Goal: Task Accomplishment & Management: Complete application form

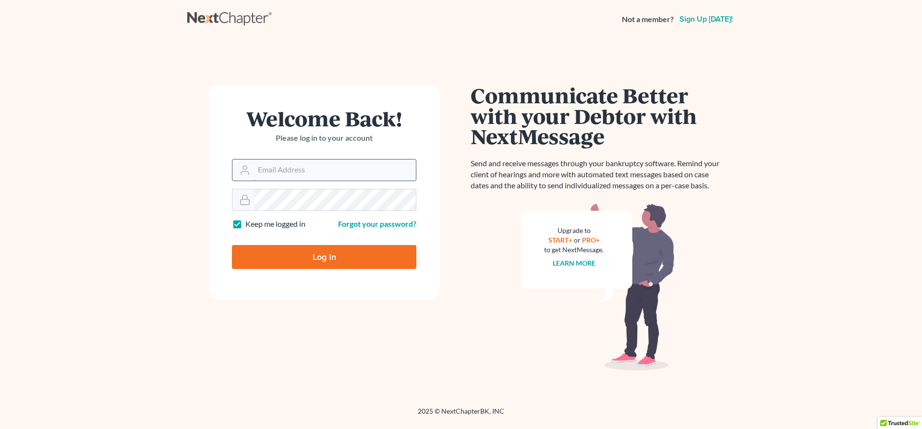
click at [372, 170] on input "Email Address" at bounding box center [335, 169] width 162 height 21
type input "Laura@mcgarraganlaw.com"
click at [353, 260] on input "Log In" at bounding box center [324, 257] width 184 height 24
type input "Thinking..."
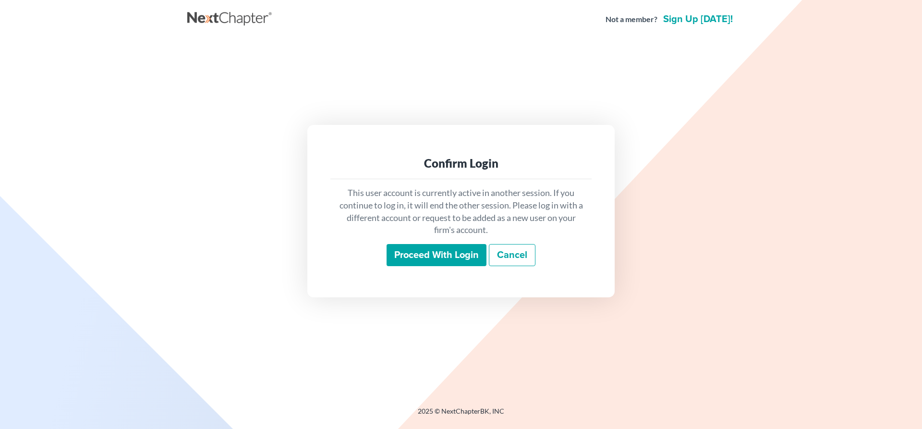
click at [434, 257] on input "Proceed with login" at bounding box center [436, 255] width 100 height 22
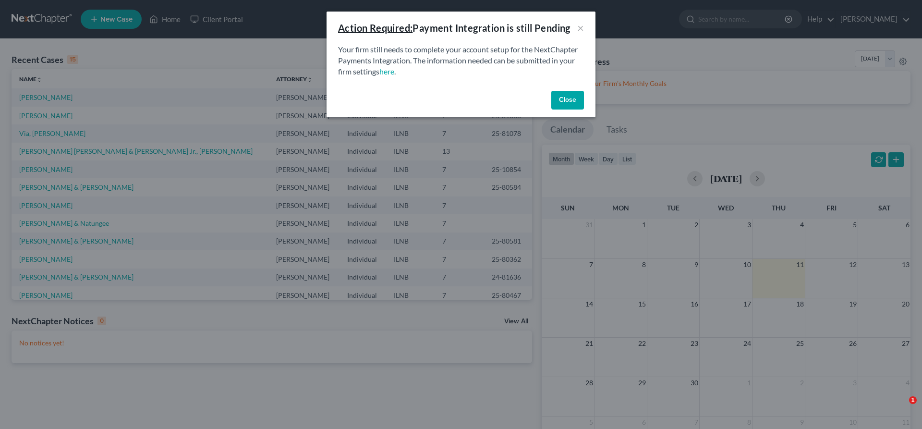
click at [565, 97] on button "Close" at bounding box center [567, 100] width 33 height 19
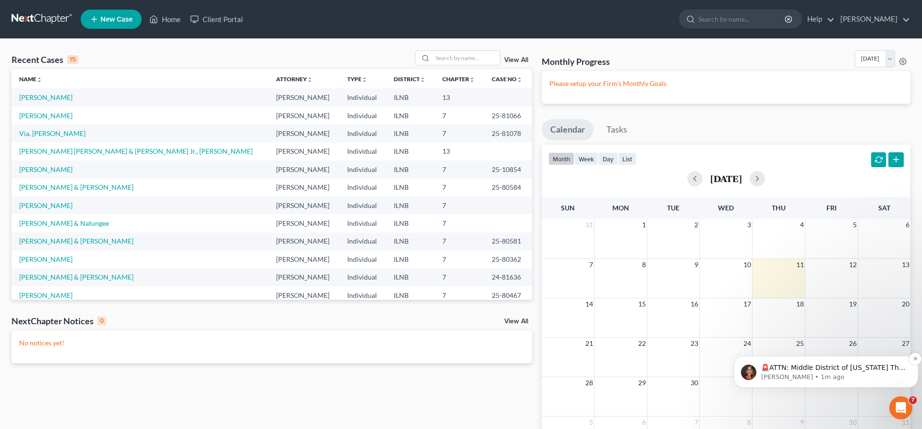
click at [896, 369] on p "🚨ATTN: Middle District of Florida The court has added a new Credit Counseling F…" at bounding box center [833, 368] width 145 height 10
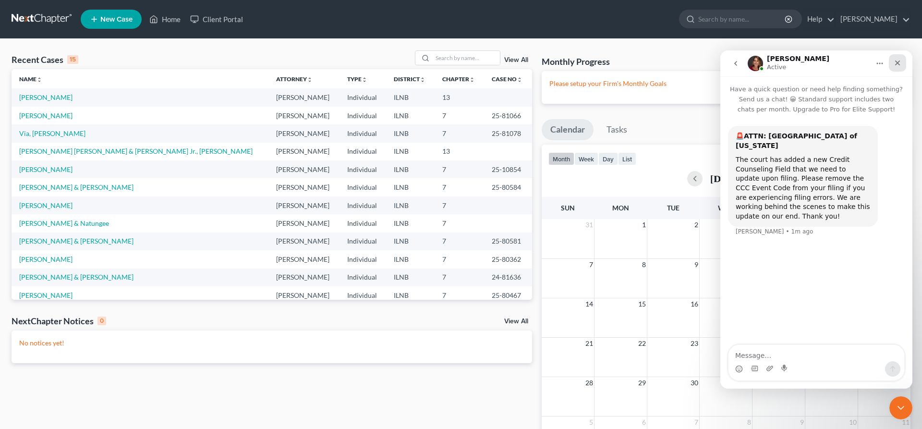
click at [900, 67] on div "Close" at bounding box center [897, 62] width 17 height 17
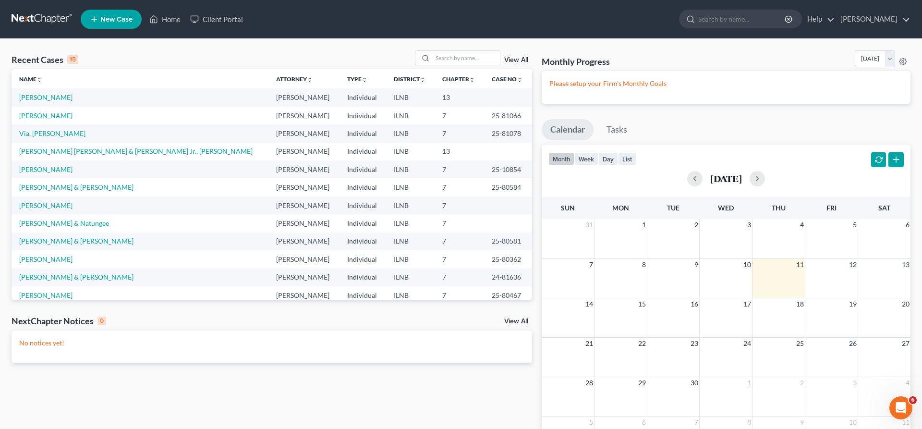
click at [103, 17] on span "New Case" at bounding box center [116, 19] width 32 height 7
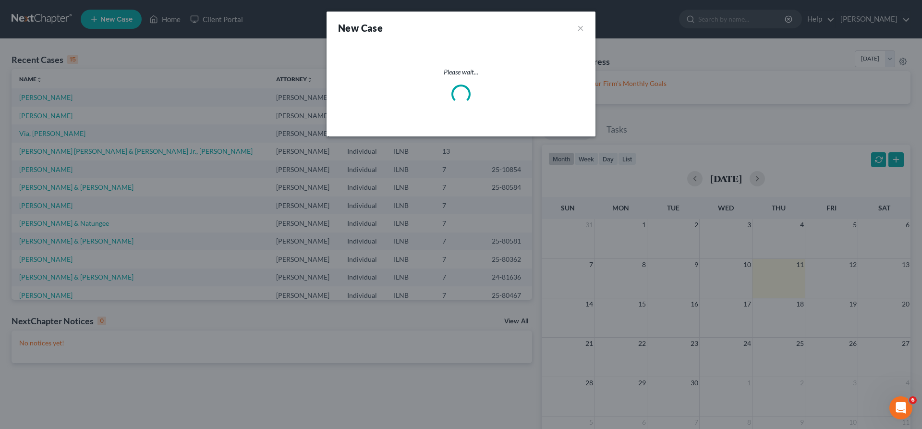
select select "25"
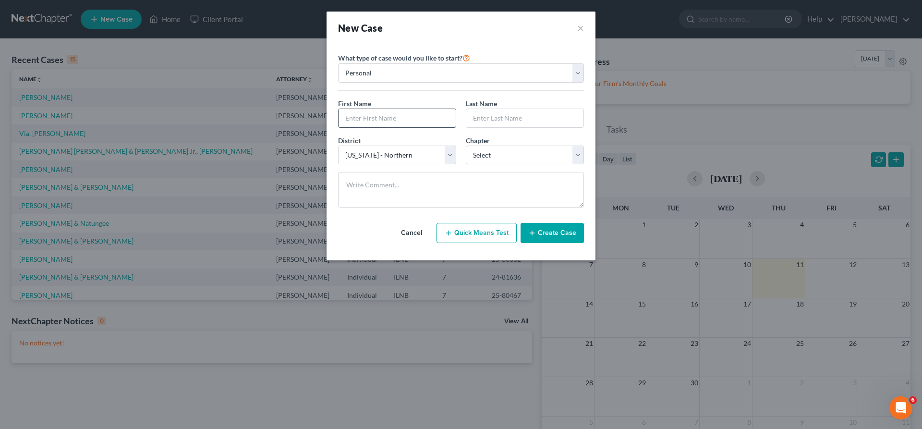
click at [436, 116] on input "text" at bounding box center [396, 118] width 117 height 18
type input "Jasmine"
type input "Rainer"
click at [466, 145] on select "Select 7 11 12 13" at bounding box center [525, 154] width 118 height 19
select select "0"
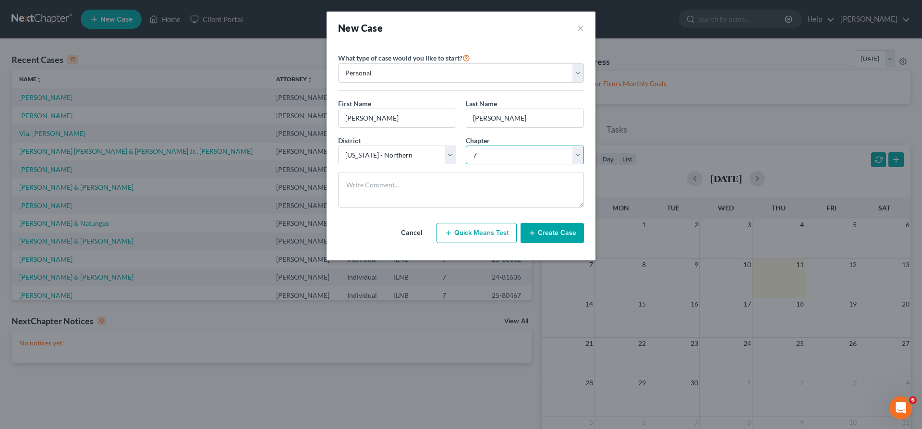
click option "7" at bounding box center [0, 0] width 0 height 0
drag, startPoint x: 570, startPoint y: 234, endPoint x: 581, endPoint y: 229, distance: 11.6
click at [572, 233] on button "Create Case" at bounding box center [551, 233] width 63 height 20
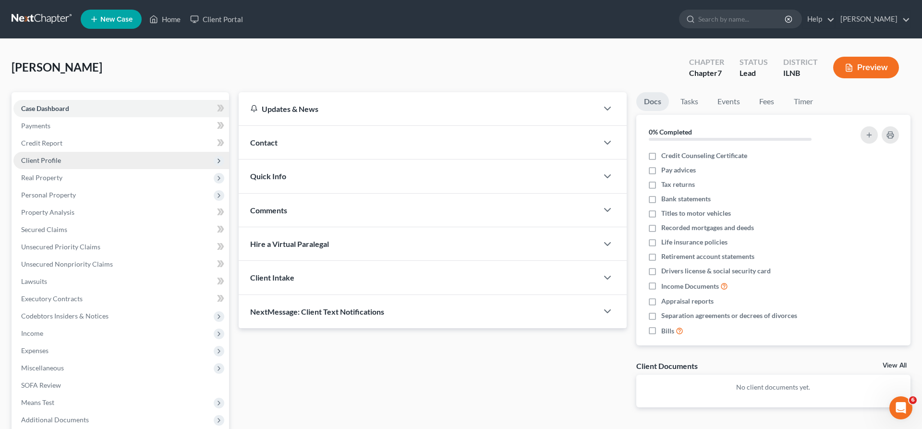
click at [72, 163] on span "Client Profile" at bounding box center [121, 160] width 216 height 17
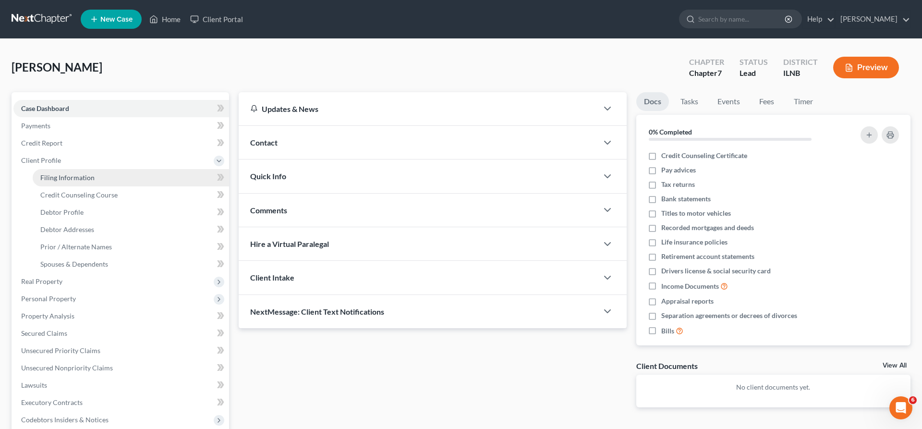
click at [103, 180] on link "Filing Information" at bounding box center [131, 177] width 196 height 17
select select "1"
select select "0"
select select "25"
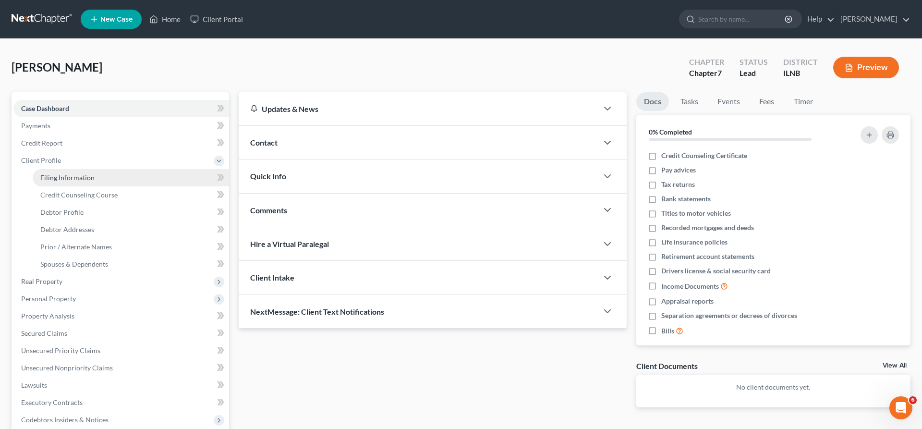
select select "14"
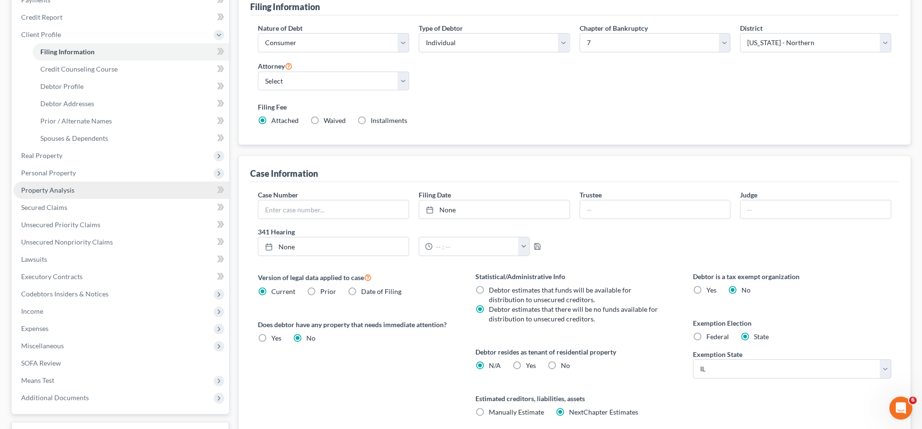
scroll to position [8, 0]
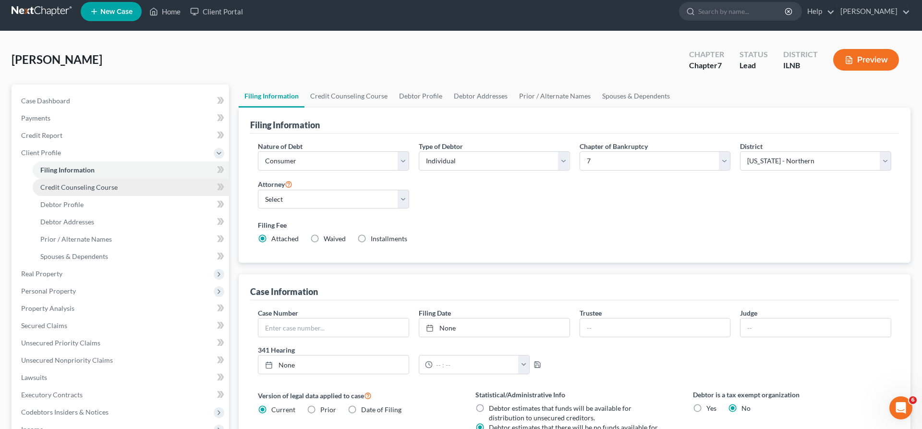
drag, startPoint x: 123, startPoint y: 189, endPoint x: 200, endPoint y: 209, distance: 79.5
click at [124, 189] on link "Credit Counseling Course" at bounding box center [131, 187] width 196 height 17
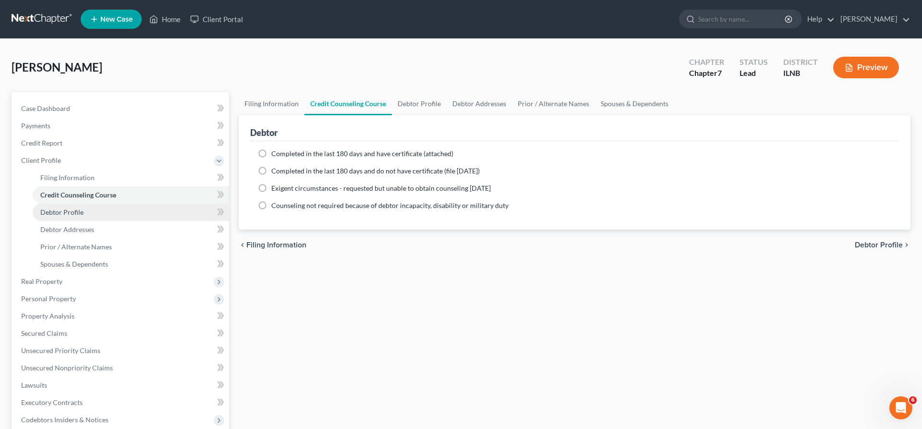
click at [80, 208] on span "Debtor Profile" at bounding box center [61, 212] width 43 height 8
select select "0"
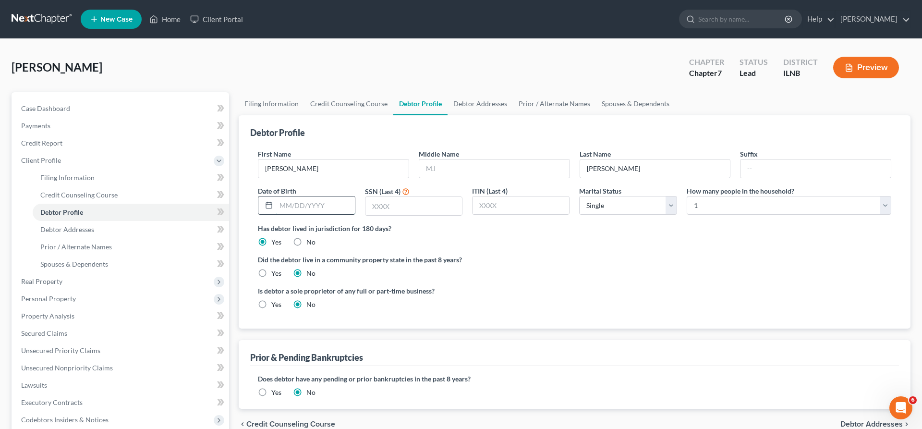
drag, startPoint x: 298, startPoint y: 202, endPoint x: 311, endPoint y: 195, distance: 14.6
click at [311, 196] on input "text" at bounding box center [315, 205] width 79 height 18
type input "07/25/1988"
click at [394, 207] on input "text" at bounding box center [413, 206] width 96 height 18
click at [36, 33] on nav "Home New Case Client Portal Laura Mcgarragan laura@mcgarraganlaw.com My Account…" at bounding box center [461, 19] width 922 height 38
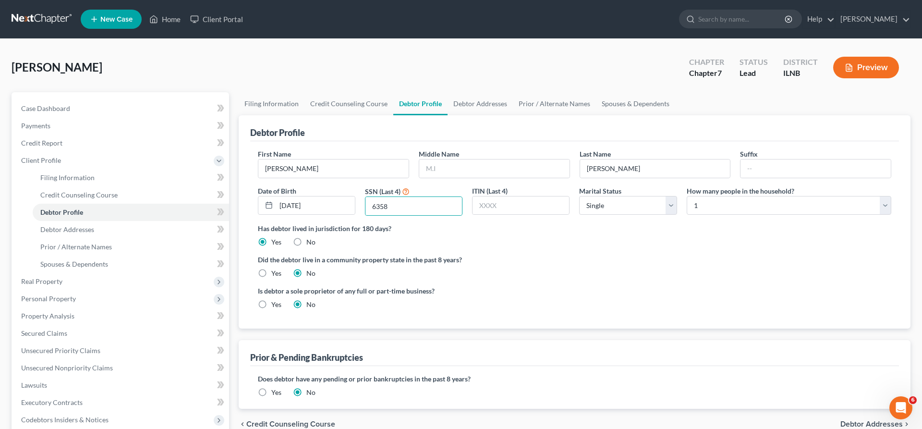
type input "6358"
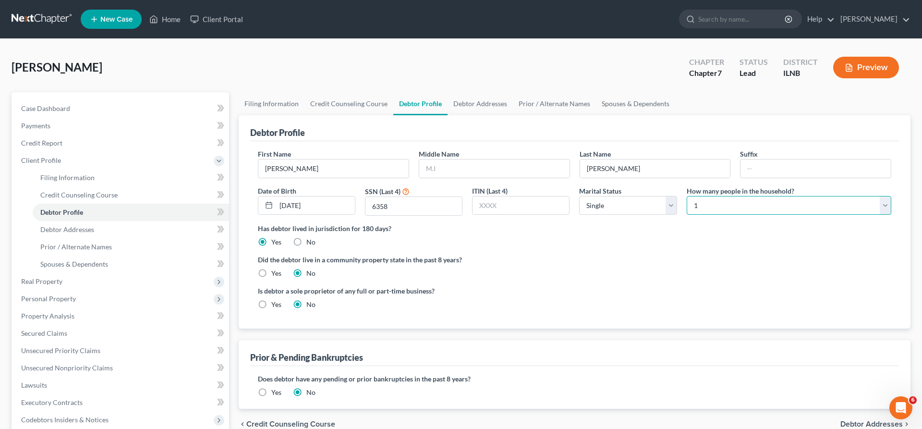
click at [686, 196] on select "Select 1 2 3 4 5 6 7 8 9 10 11 12 13 14 15 16 17 18 19 20" at bounding box center [788, 205] width 205 height 19
select select "5"
click option "6" at bounding box center [0, 0] width 0 height 0
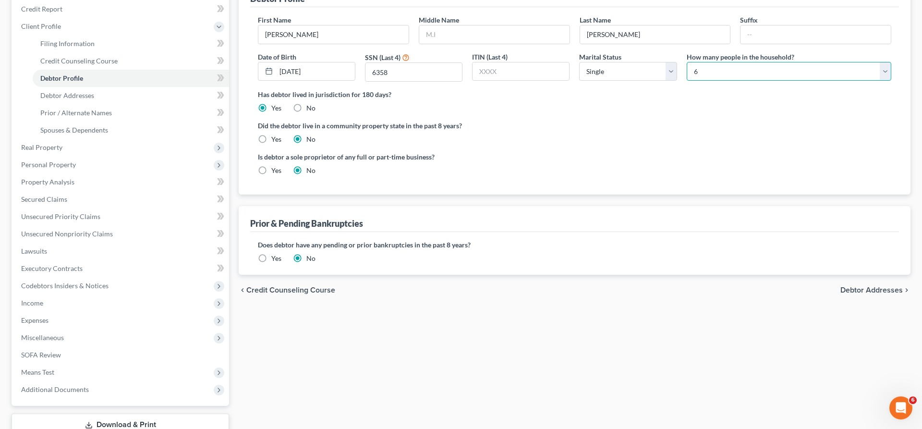
scroll to position [147, 0]
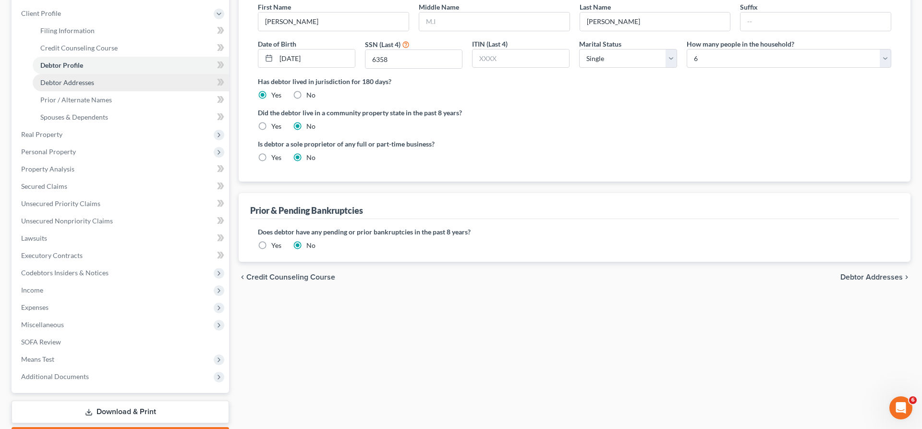
click at [92, 81] on span "Debtor Addresses" at bounding box center [67, 82] width 54 height 8
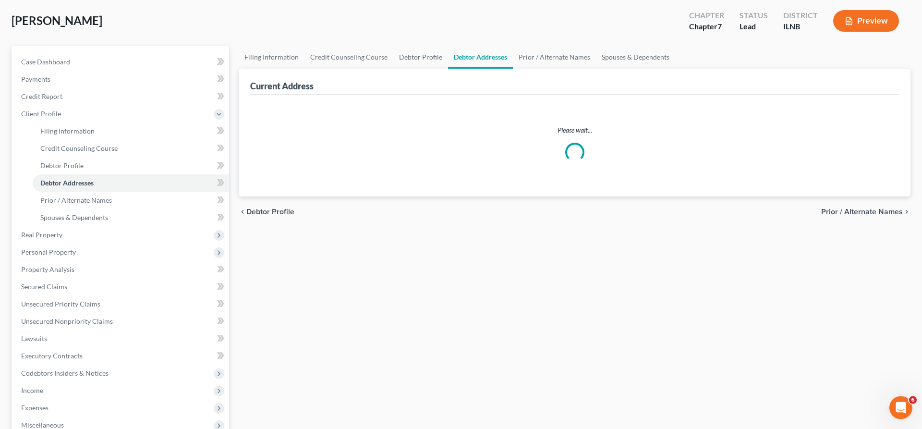
select select "0"
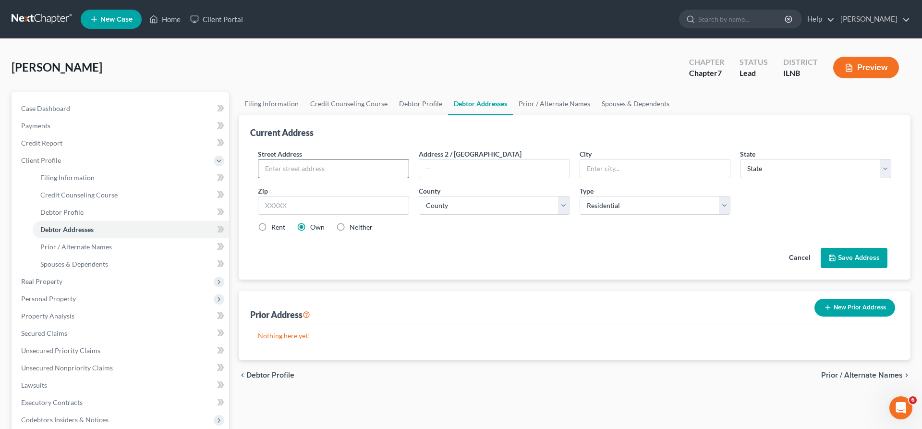
drag, startPoint x: 325, startPoint y: 169, endPoint x: 341, endPoint y: 160, distance: 18.2
click at [334, 163] on input "text" at bounding box center [333, 168] width 150 height 18
type input "119 Hinkley"
click at [614, 165] on input "text" at bounding box center [655, 168] width 150 height 18
type input "Rockford"
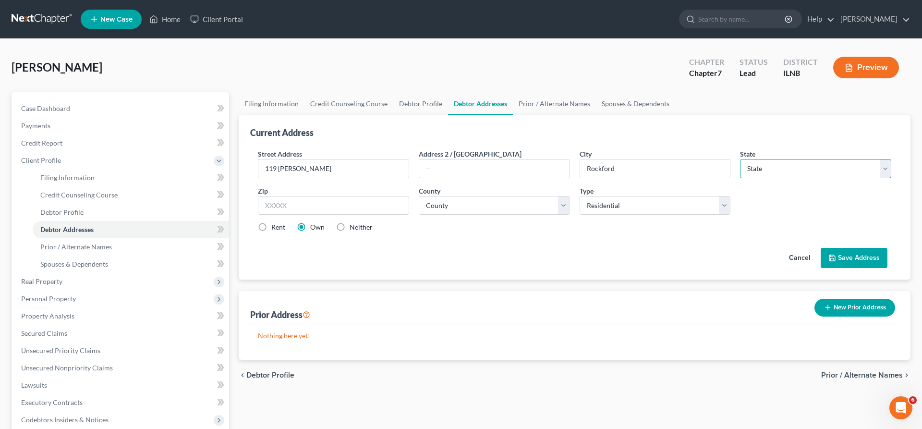
click at [740, 159] on select "State AL AK AR AZ CA CO CT DE DC FL GA GU HI ID IL IN IA KS KY LA ME MD MA MI M…" at bounding box center [815, 168] width 151 height 19
select select "14"
click option "IL" at bounding box center [0, 0] width 0 height 0
drag, startPoint x: 321, startPoint y: 208, endPoint x: 330, endPoint y: 204, distance: 9.9
click at [322, 207] on input "text" at bounding box center [333, 205] width 151 height 19
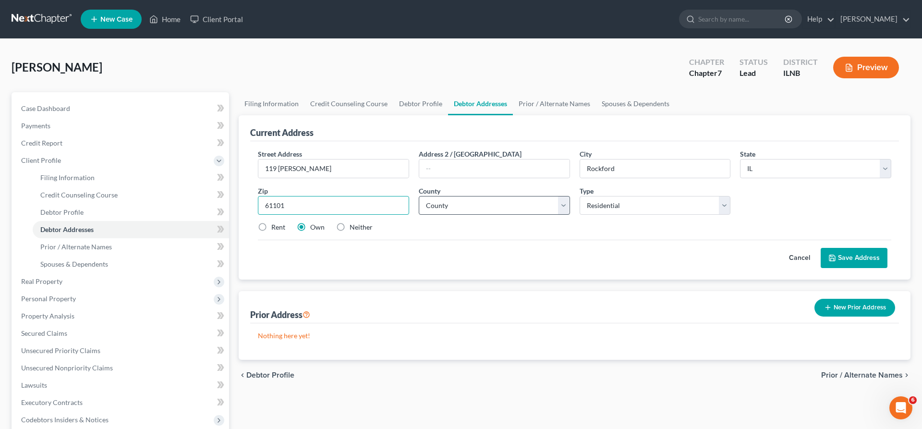
type input "61101"
click at [419, 196] on select "County Adams County Alexander County Bond County Boone County Brown County Bure…" at bounding box center [494, 205] width 151 height 19
select select "100"
click option "Winnebago County" at bounding box center [0, 0] width 0 height 0
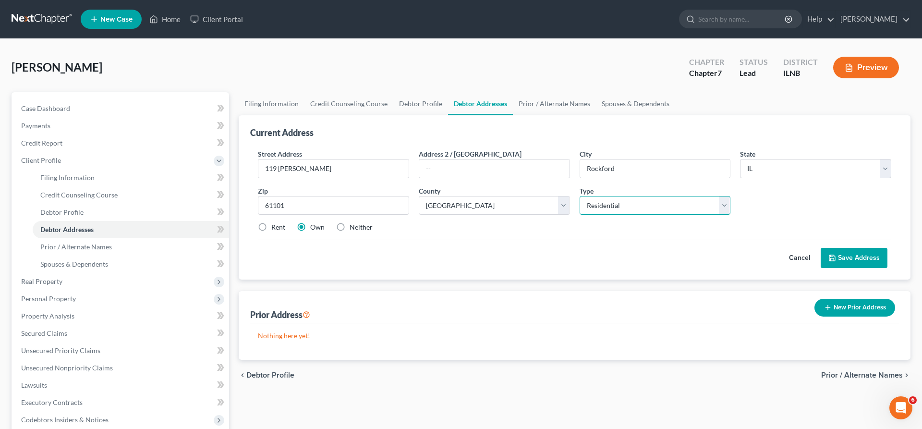
click at [579, 196] on select "Select Residential Mailing Rental Business" at bounding box center [654, 205] width 151 height 19
select select "2"
click option "Rental" at bounding box center [0, 0] width 0 height 0
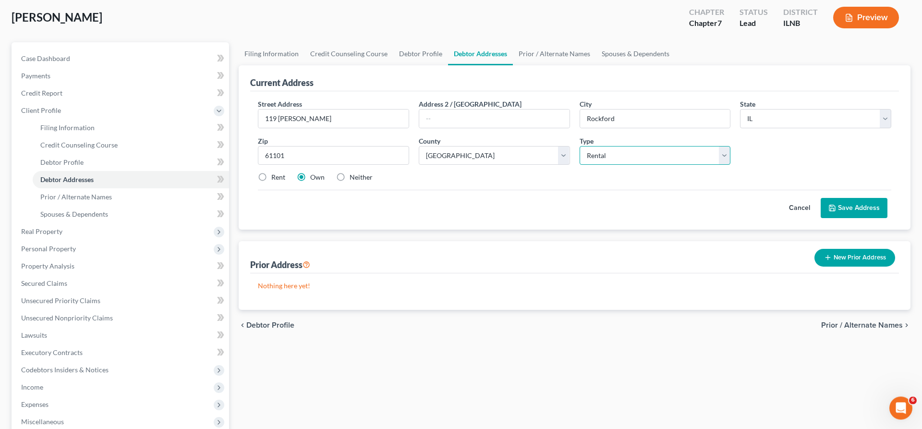
scroll to position [98, 0]
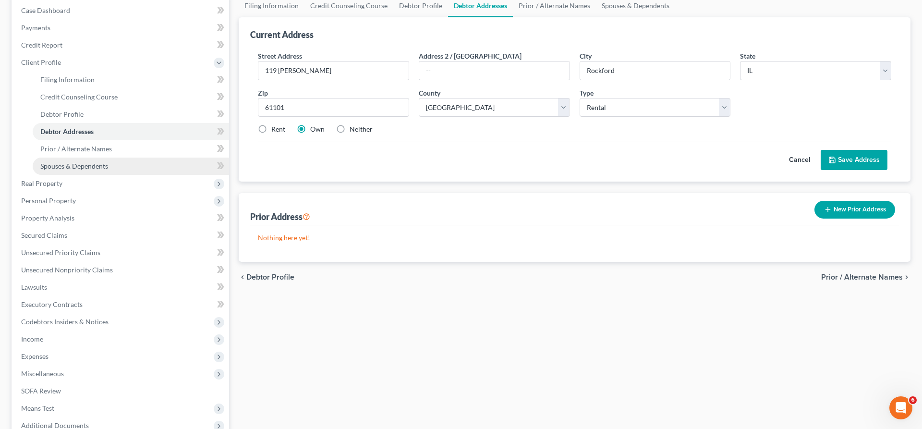
click at [103, 166] on span "Spouses & Dependents" at bounding box center [74, 166] width 68 height 8
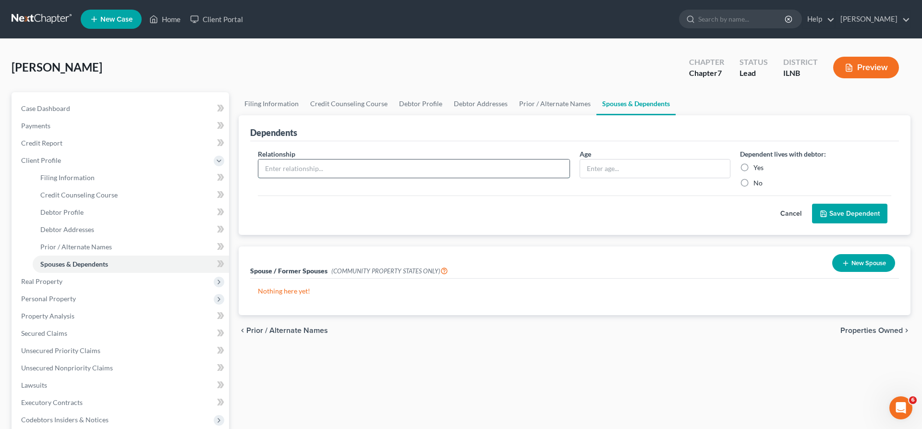
click at [469, 168] on input "text" at bounding box center [413, 168] width 311 height 18
type input "Son"
click at [605, 168] on input "text" at bounding box center [655, 168] width 150 height 18
type input "17"
click at [753, 166] on label "Yes" at bounding box center [758, 168] width 10 height 10
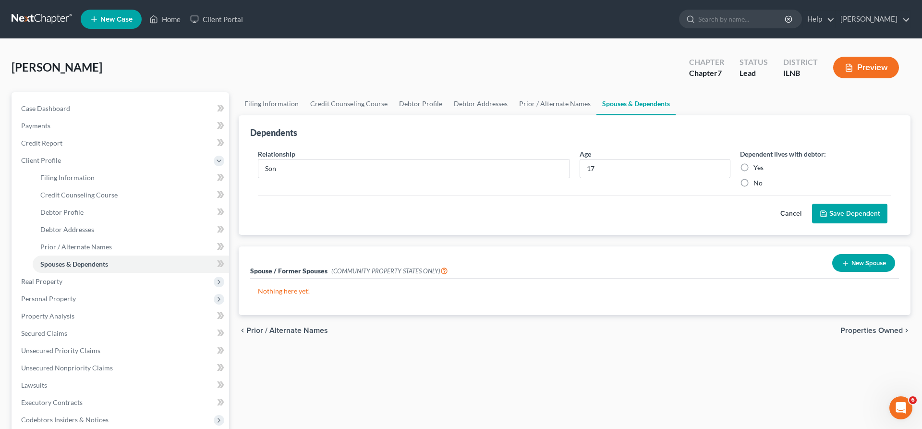
click at [757, 166] on input "Yes" at bounding box center [760, 166] width 6 height 6
radio input "true"
click at [841, 216] on button "Save Dependent" at bounding box center [849, 214] width 75 height 20
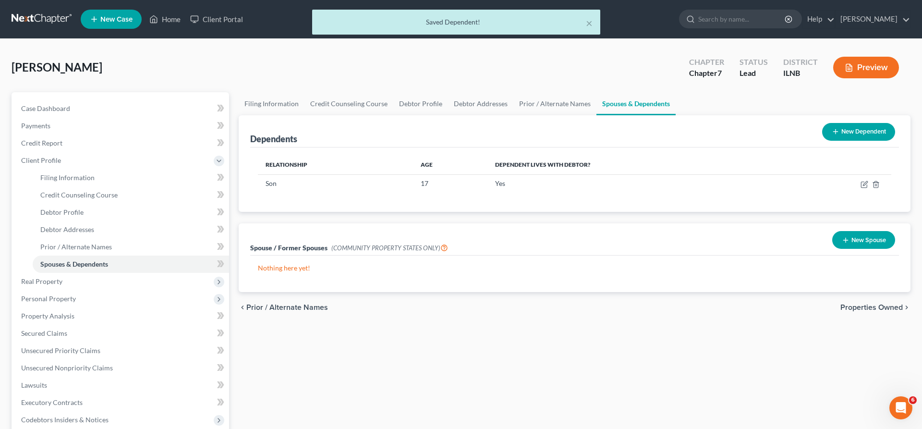
click at [840, 127] on button "New Dependent" at bounding box center [858, 132] width 73 height 18
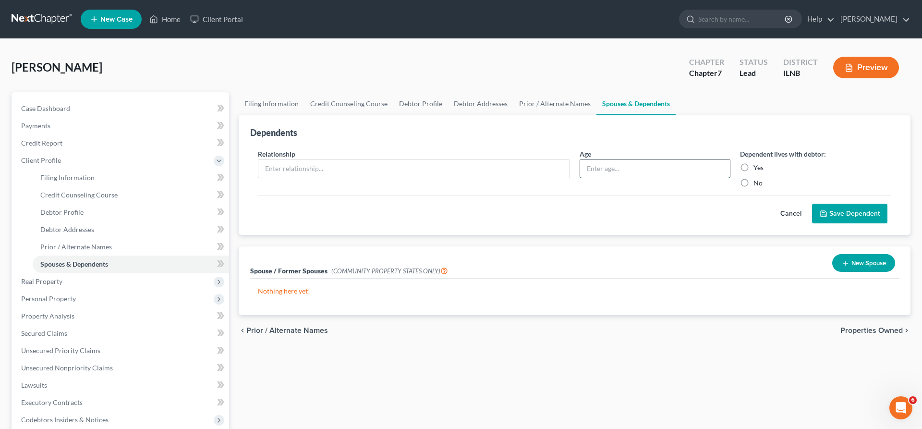
click at [605, 169] on input "text" at bounding box center [655, 168] width 150 height 18
type input "14"
click at [753, 168] on label "Yes" at bounding box center [758, 168] width 10 height 10
click at [757, 168] on input "Yes" at bounding box center [760, 166] width 6 height 6
radio input "true"
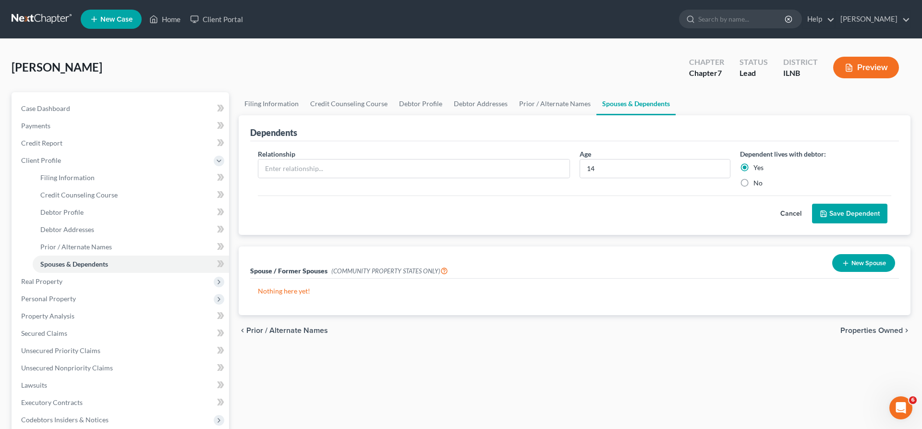
click at [839, 213] on button "Save Dependent" at bounding box center [849, 214] width 75 height 20
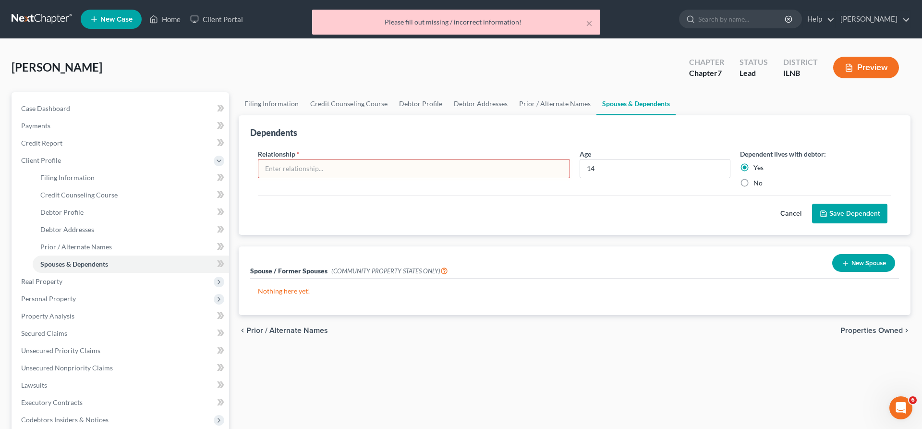
click at [359, 172] on input "text" at bounding box center [413, 168] width 311 height 18
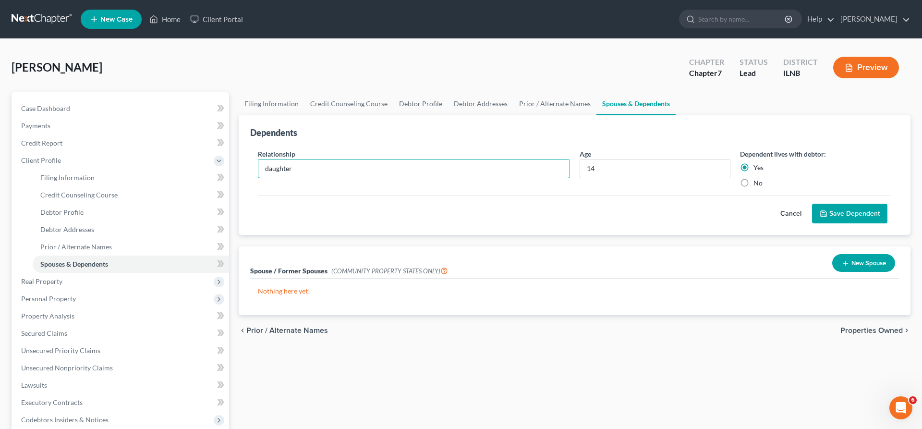
type input "daughter"
click at [849, 212] on button "Save Dependent" at bounding box center [849, 214] width 75 height 20
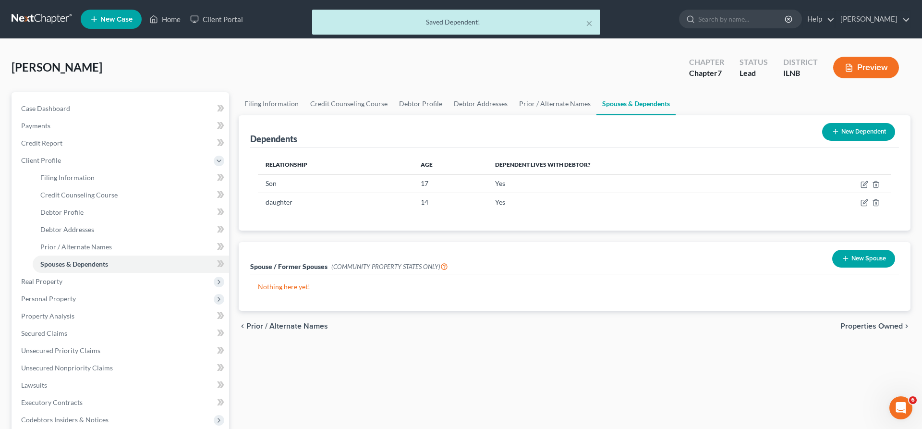
click at [845, 124] on button "New Dependent" at bounding box center [858, 132] width 73 height 18
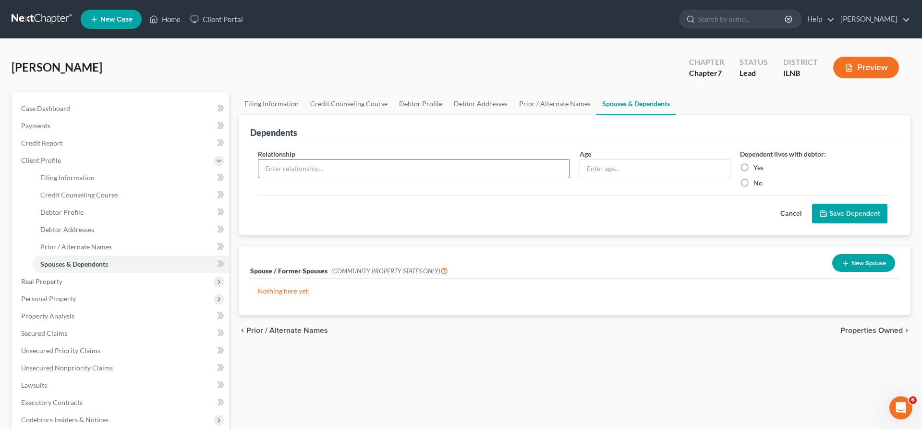
click at [372, 162] on input "text" at bounding box center [413, 168] width 311 height 18
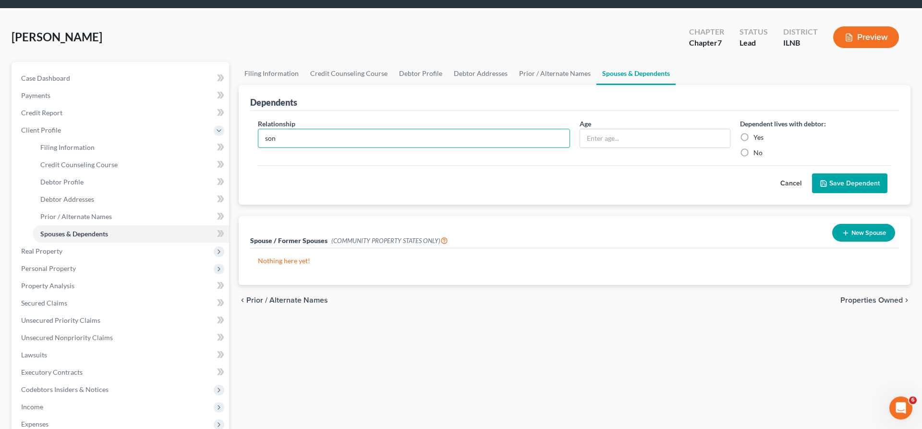
scroll to position [49, 0]
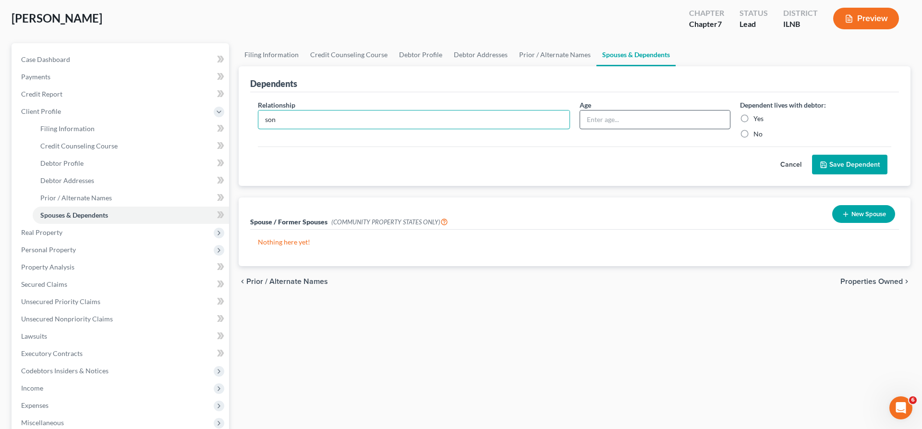
type input "son"
click at [612, 117] on input "text" at bounding box center [655, 119] width 150 height 18
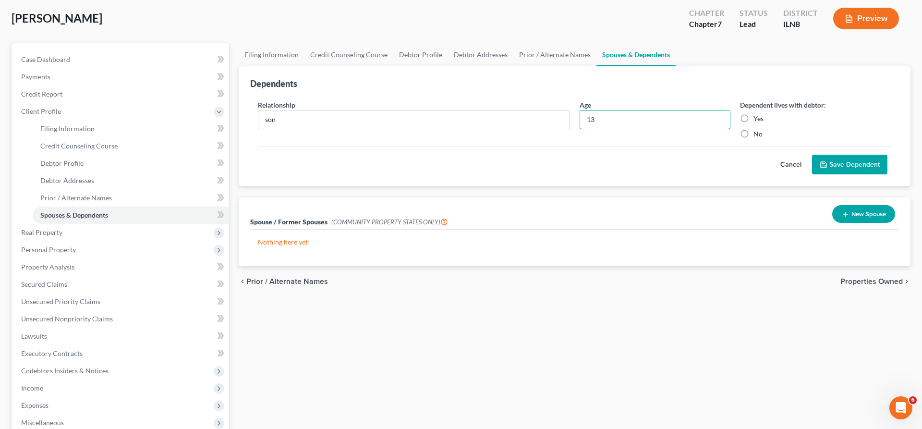
type input "13"
click at [753, 117] on label "Yes" at bounding box center [758, 119] width 10 height 10
click at [757, 117] on input "Yes" at bounding box center [760, 117] width 6 height 6
radio input "true"
click at [870, 163] on button "Save Dependent" at bounding box center [849, 165] width 75 height 20
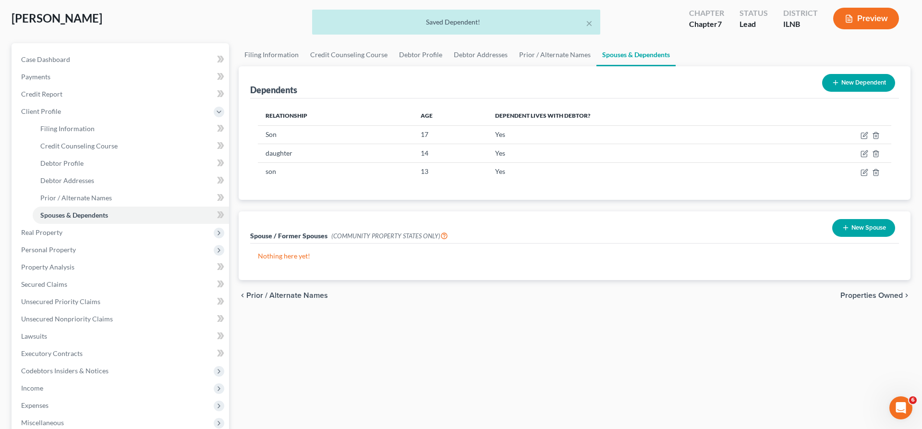
click at [848, 76] on button "New Dependent" at bounding box center [858, 83] width 73 height 18
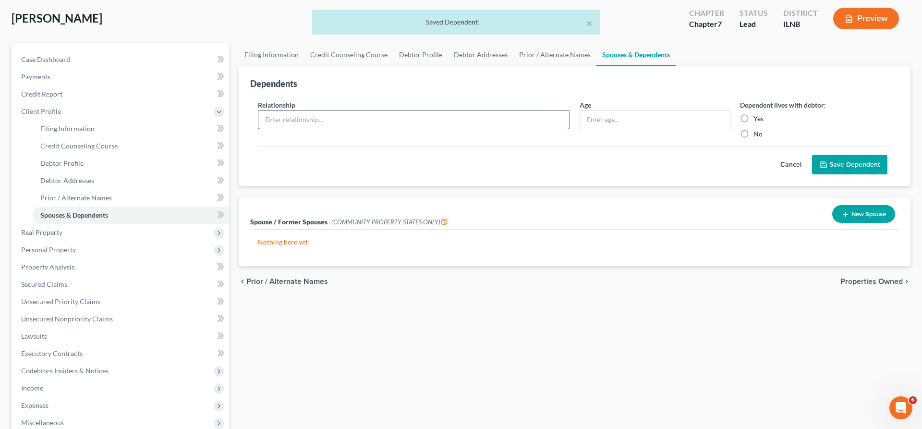
click at [433, 120] on input "text" at bounding box center [413, 119] width 311 height 18
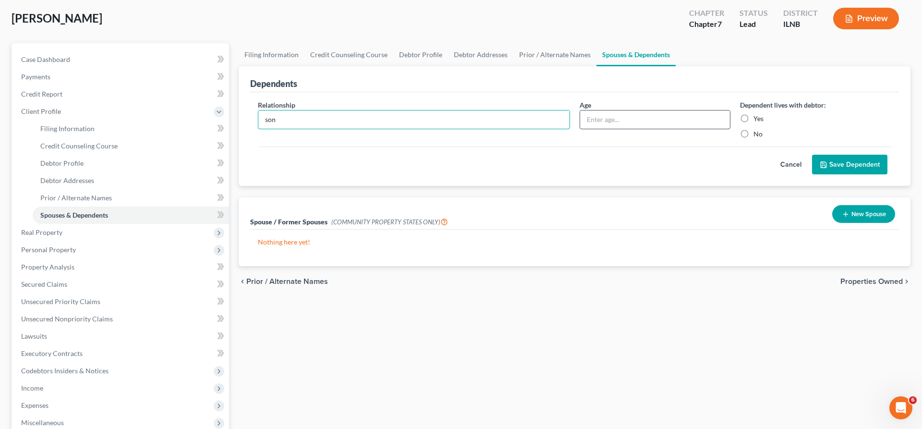
type input "son"
click at [605, 119] on input "text" at bounding box center [655, 119] width 150 height 18
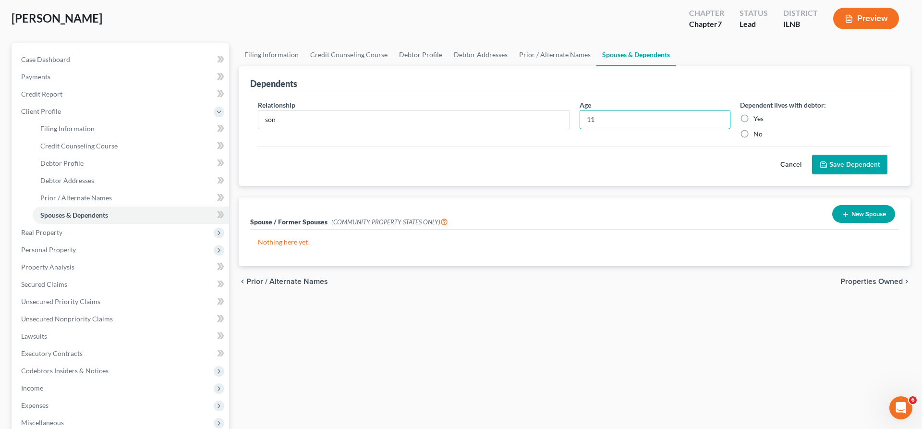
type input "11"
click at [753, 118] on label "Yes" at bounding box center [758, 119] width 10 height 10
click at [757, 118] on input "Yes" at bounding box center [760, 117] width 6 height 6
radio input "true"
click at [839, 162] on button "Save Dependent" at bounding box center [849, 165] width 75 height 20
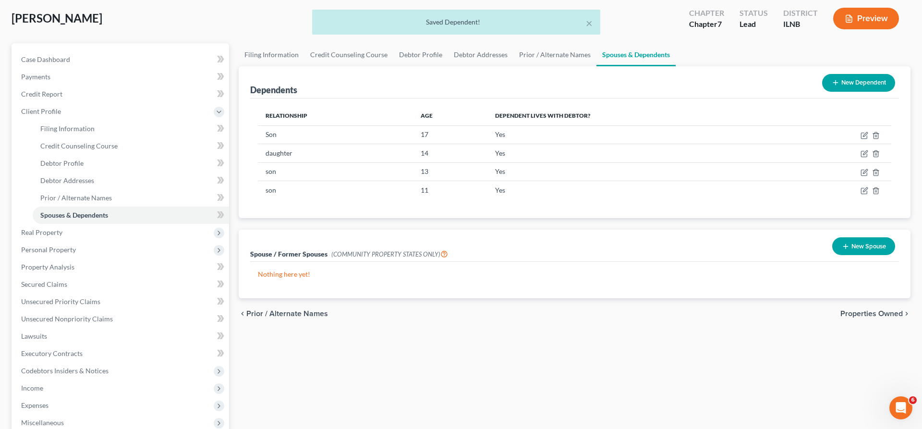
click at [844, 81] on button "New Dependent" at bounding box center [858, 83] width 73 height 18
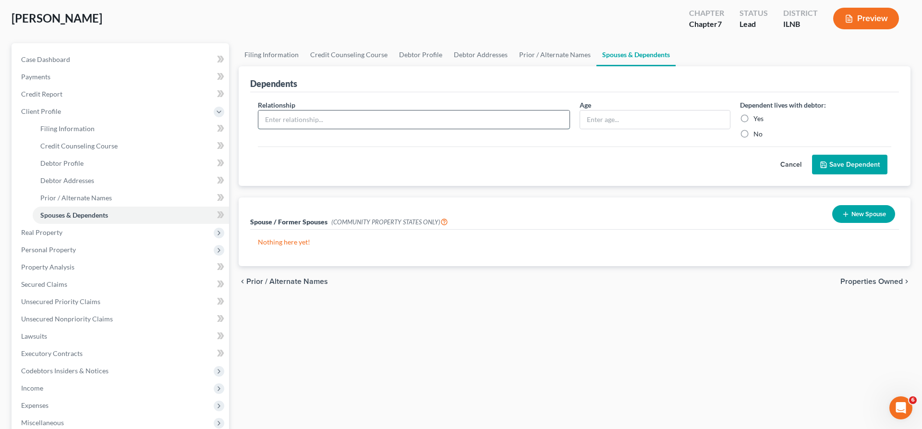
click at [378, 118] on input "text" at bounding box center [413, 119] width 311 height 18
type input "twins"
click at [624, 119] on input "text" at bounding box center [655, 119] width 150 height 18
type input "4"
click at [753, 115] on label "Yes" at bounding box center [758, 119] width 10 height 10
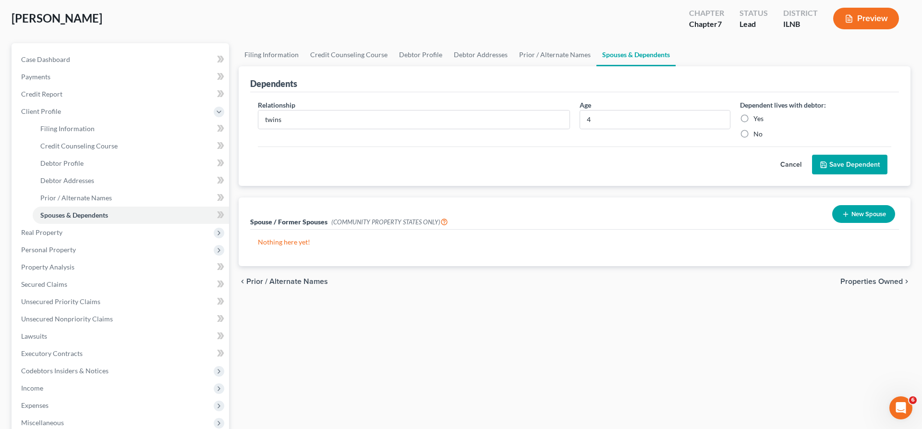
click at [757, 115] on input "Yes" at bounding box center [760, 117] width 6 height 6
radio input "true"
click at [846, 165] on button "Save Dependent" at bounding box center [849, 165] width 75 height 20
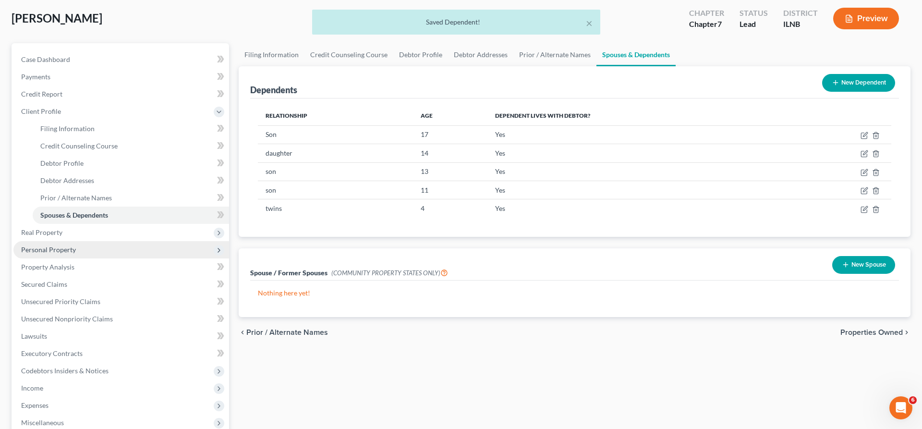
scroll to position [98, 0]
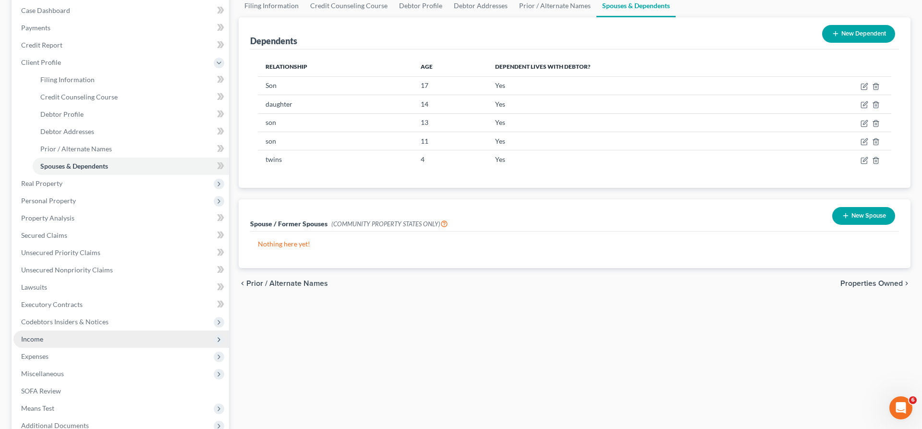
click at [70, 338] on span "Income" at bounding box center [121, 338] width 216 height 17
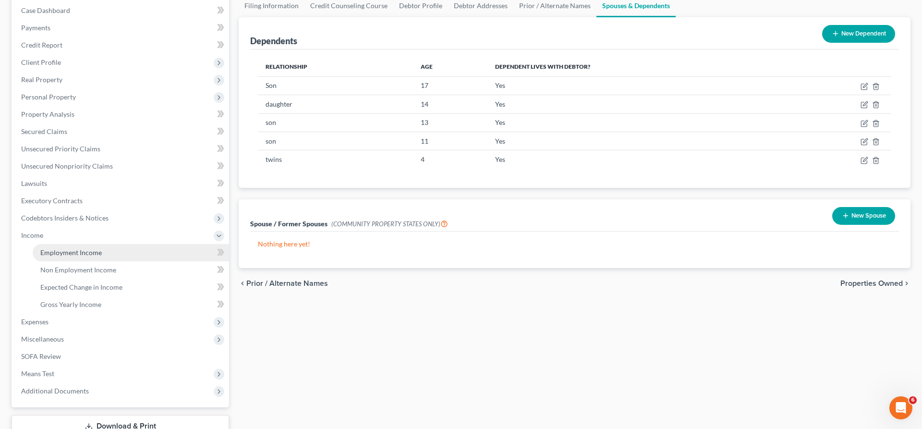
click at [91, 251] on span "Employment Income" at bounding box center [70, 252] width 61 height 8
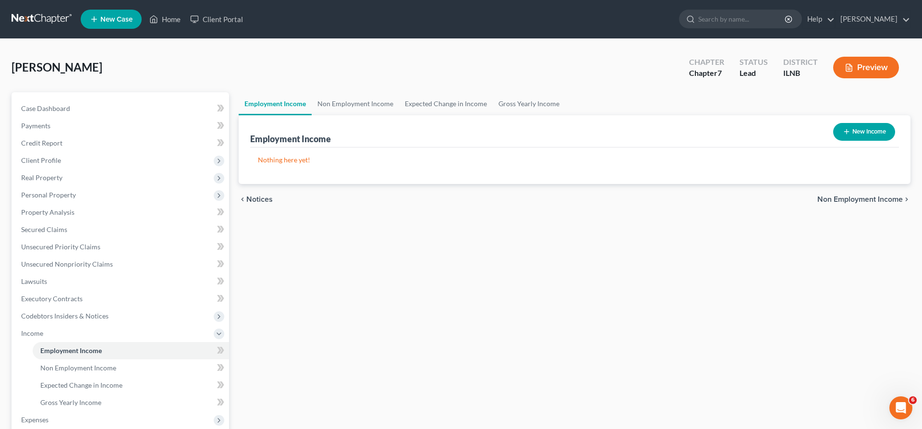
click at [868, 131] on button "New Income" at bounding box center [864, 132] width 62 height 18
select select "0"
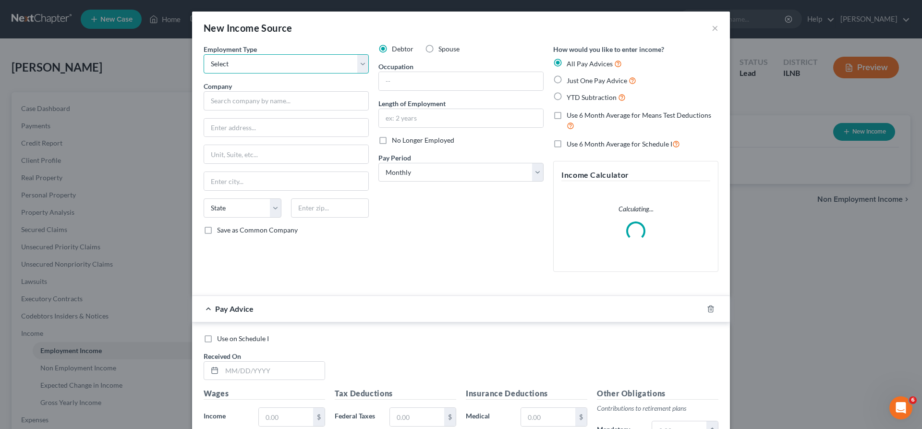
click at [204, 54] on select "Select Full or Part Time Employment Self Employment" at bounding box center [286, 63] width 165 height 19
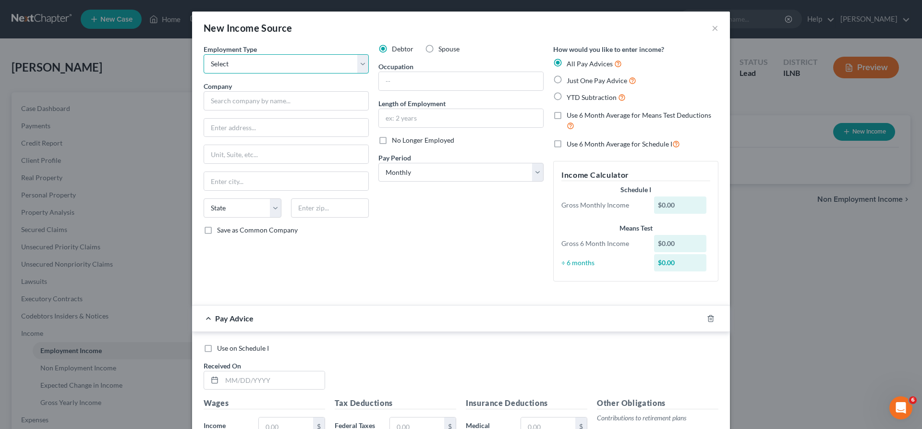
select select "0"
click option "Full or Part Time Employment" at bounding box center [0, 0] width 0 height 0
click at [420, 79] on input "text" at bounding box center [461, 81] width 164 height 18
click at [378, 163] on select "Select Monthly Twice Monthly Every Other Week Weekly" at bounding box center [460, 172] width 165 height 19
select select "2"
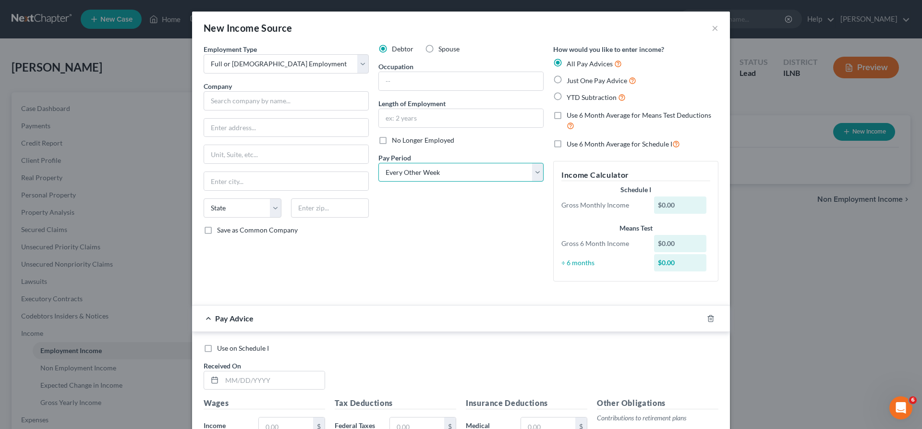
click option "Every Other Week" at bounding box center [0, 0] width 0 height 0
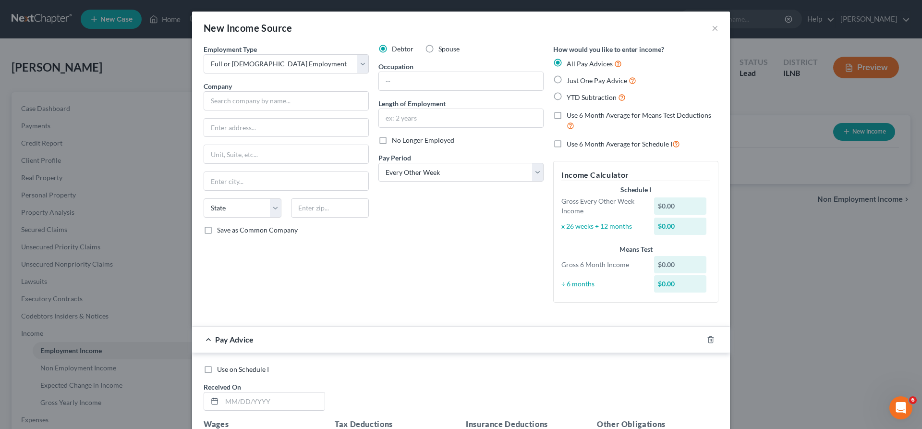
click at [566, 77] on label "Just One Pay Advice" at bounding box center [601, 80] width 70 height 11
click at [570, 77] on input "Just One Pay Advice" at bounding box center [573, 78] width 6 height 6
radio input "true"
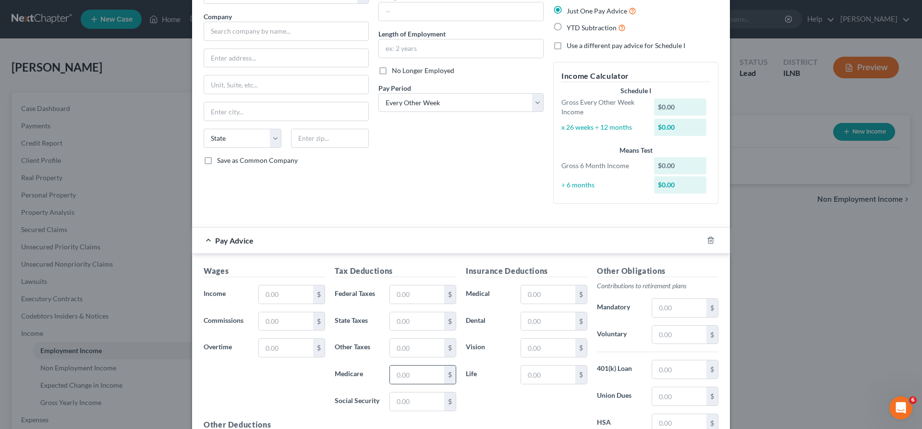
scroll to position [181, 0]
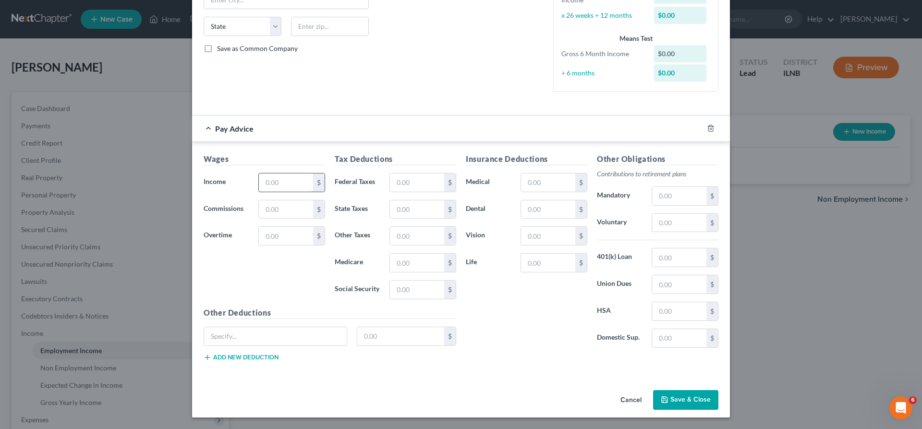
drag, startPoint x: 283, startPoint y: 183, endPoint x: 289, endPoint y: 181, distance: 6.7
click at [289, 181] on input "text" at bounding box center [286, 182] width 54 height 18
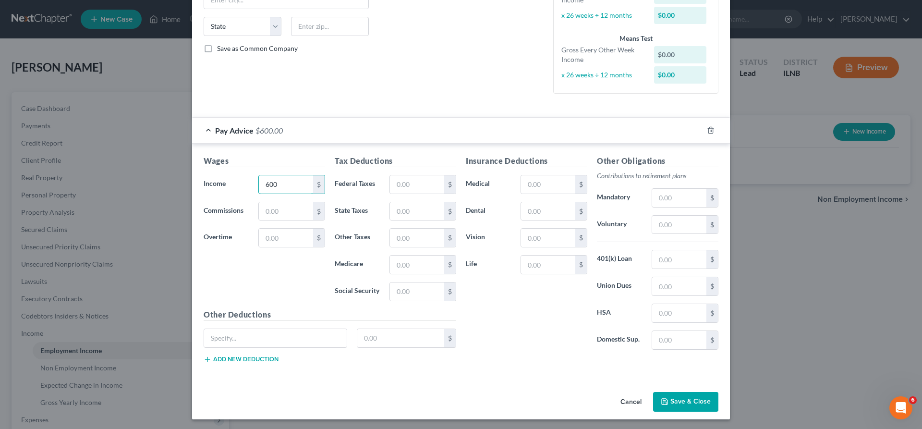
type input "600"
click at [698, 403] on button "Save & Close" at bounding box center [685, 402] width 65 height 20
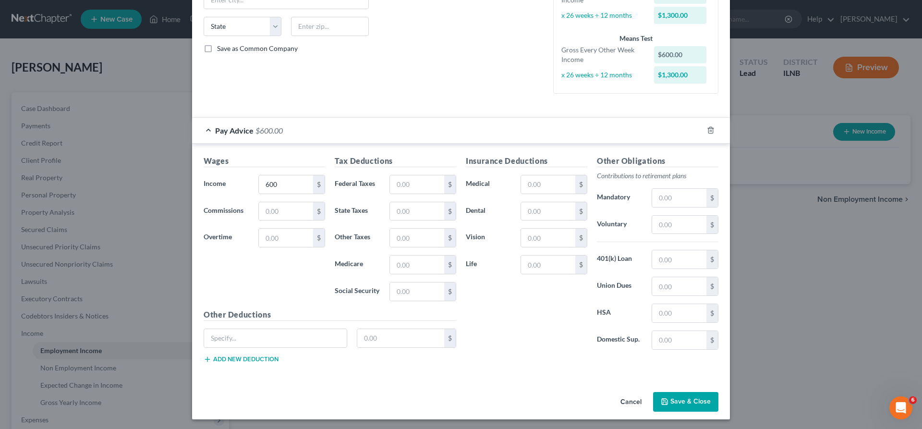
scroll to position [0, 0]
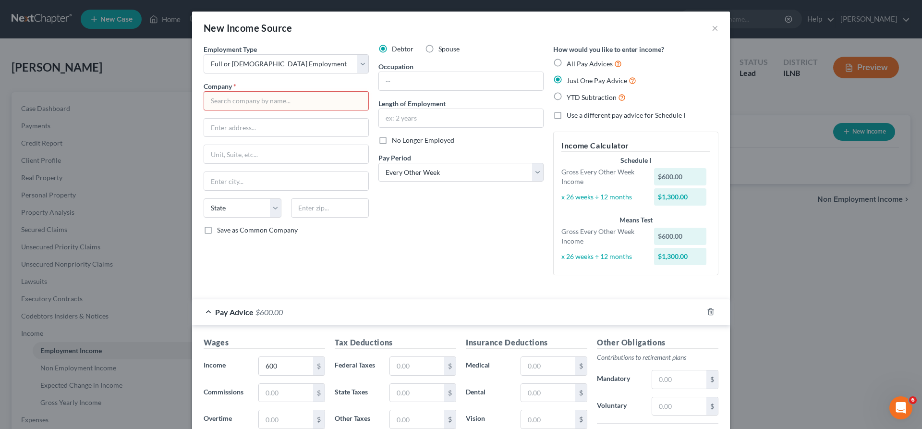
click at [265, 103] on input "text" at bounding box center [286, 100] width 165 height 19
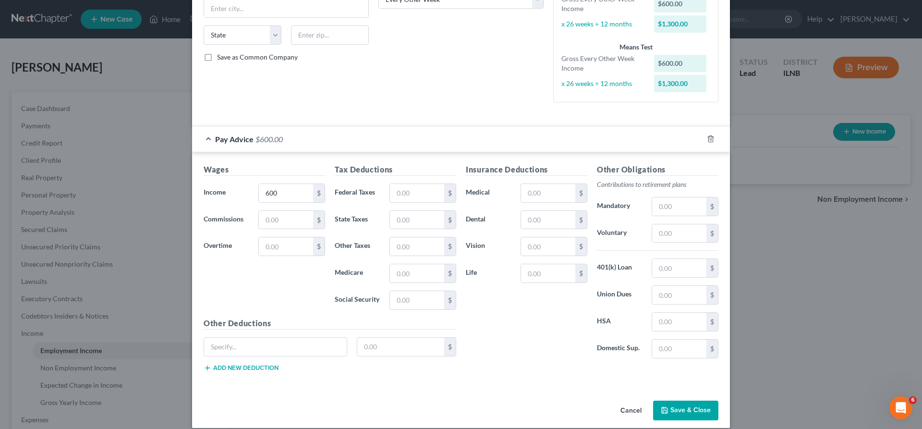
scroll to position [183, 0]
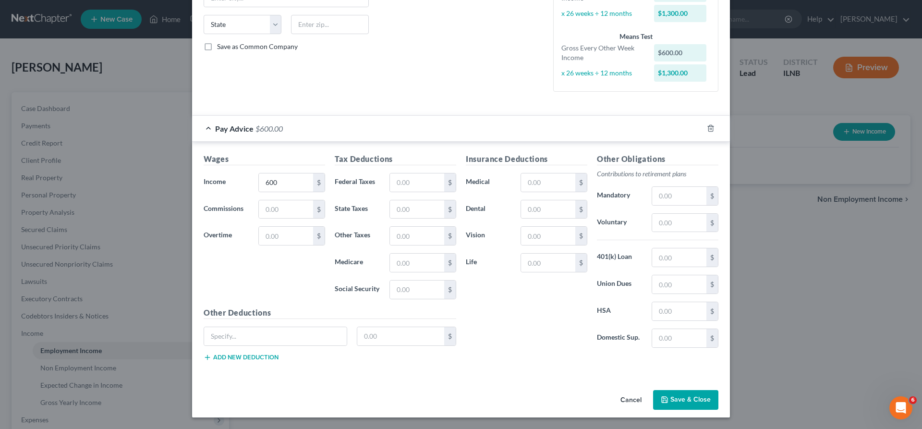
type input "Beef a Roo"
click at [703, 400] on button "Save & Close" at bounding box center [685, 400] width 65 height 20
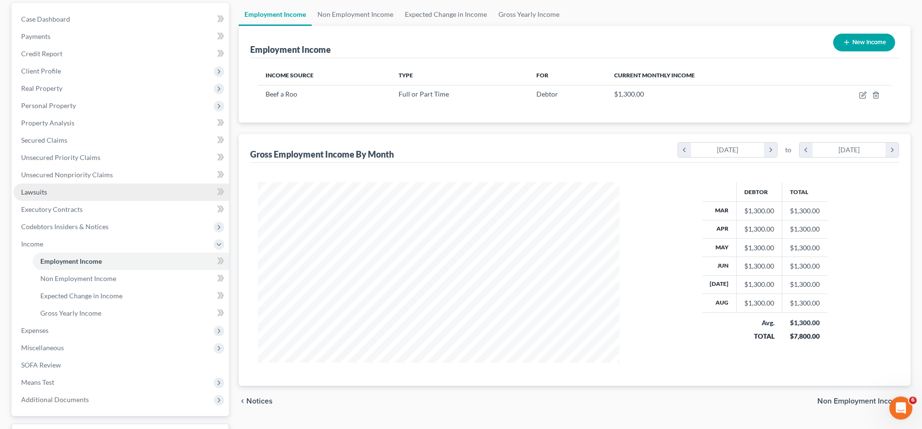
scroll to position [98, 0]
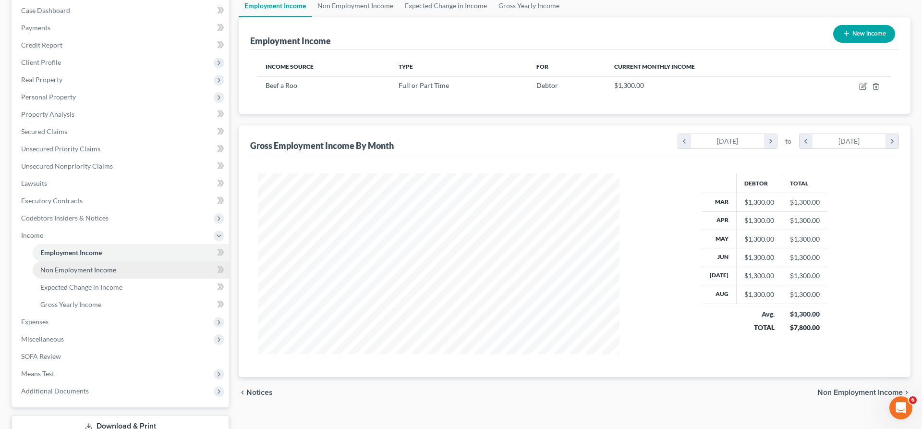
click at [128, 269] on link "Non Employment Income" at bounding box center [131, 269] width 196 height 17
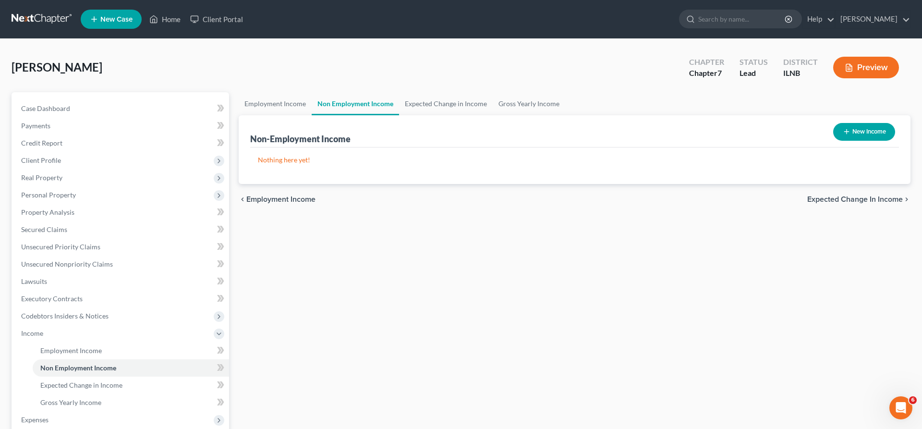
click at [856, 127] on button "New Income" at bounding box center [864, 132] width 62 height 18
select select "0"
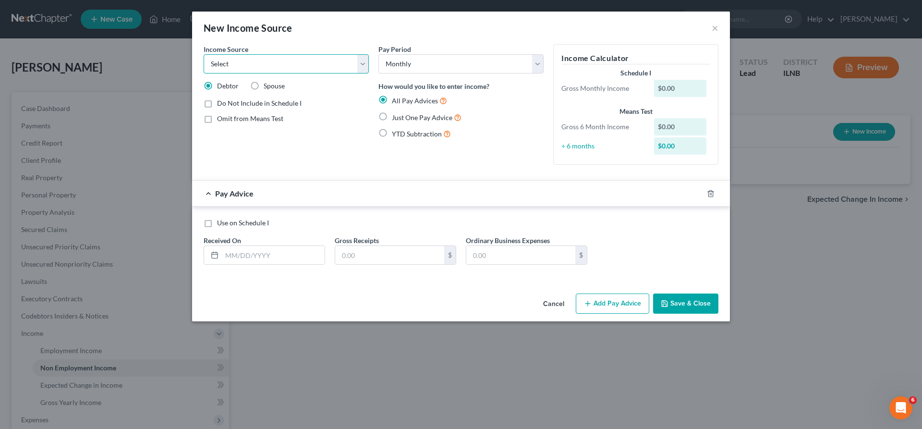
click at [204, 54] on select "Select Unemployment Disability (from employer) Pension Retirement Social Securi…" at bounding box center [286, 63] width 165 height 19
select select "5"
click option "Other Government Assistance" at bounding box center [0, 0] width 0 height 0
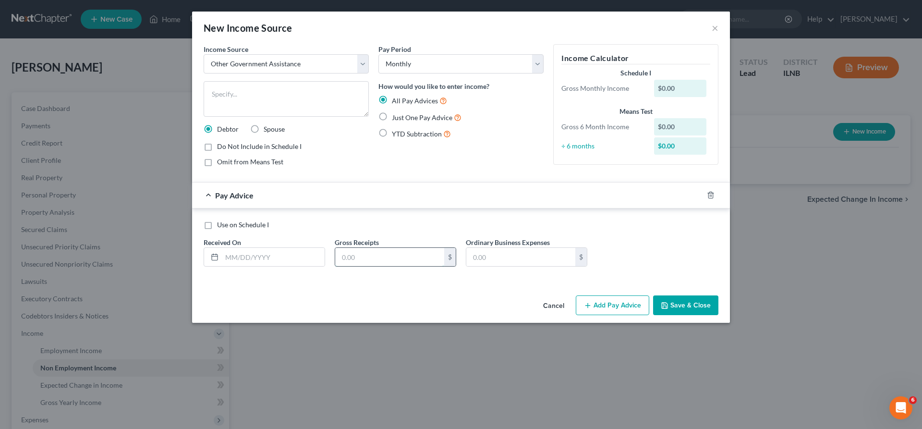
drag, startPoint x: 354, startPoint y: 256, endPoint x: 361, endPoint y: 253, distance: 7.3
click at [356, 255] on input "text" at bounding box center [389, 257] width 109 height 18
type input "1,365"
click at [684, 300] on button "Save & Close" at bounding box center [685, 305] width 65 height 20
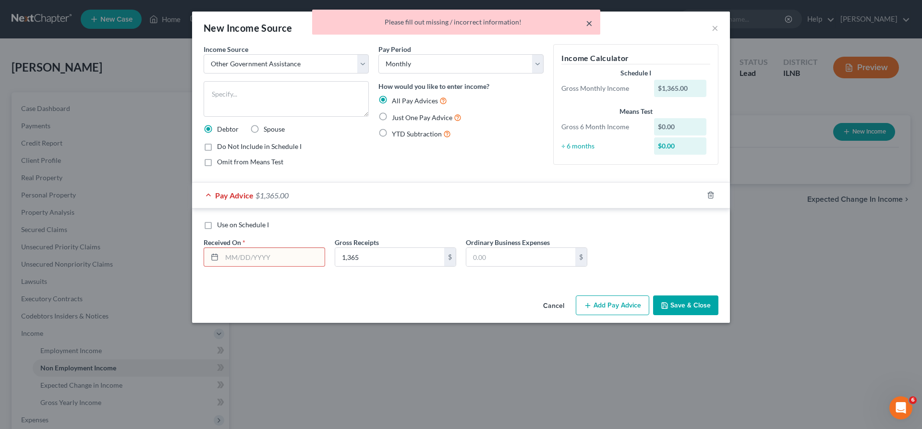
click at [591, 23] on button "×" at bounding box center [589, 23] width 7 height 12
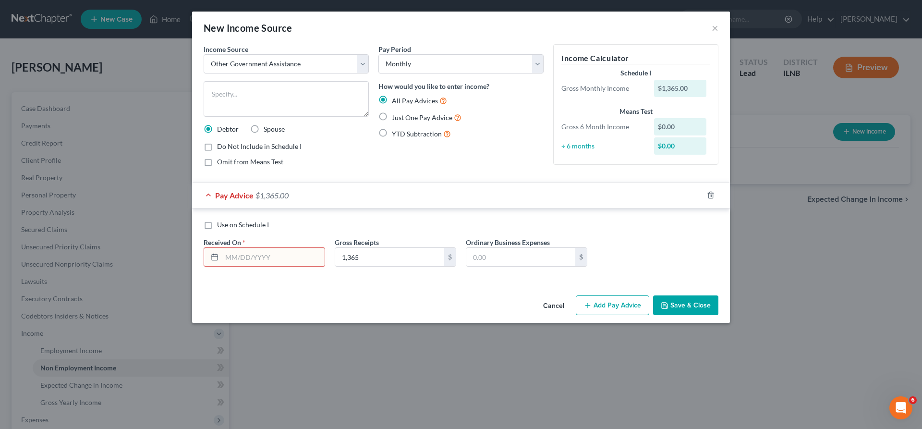
click at [256, 258] on input "text" at bounding box center [273, 257] width 103 height 18
click at [694, 303] on button "Save & Close" at bounding box center [685, 305] width 65 height 20
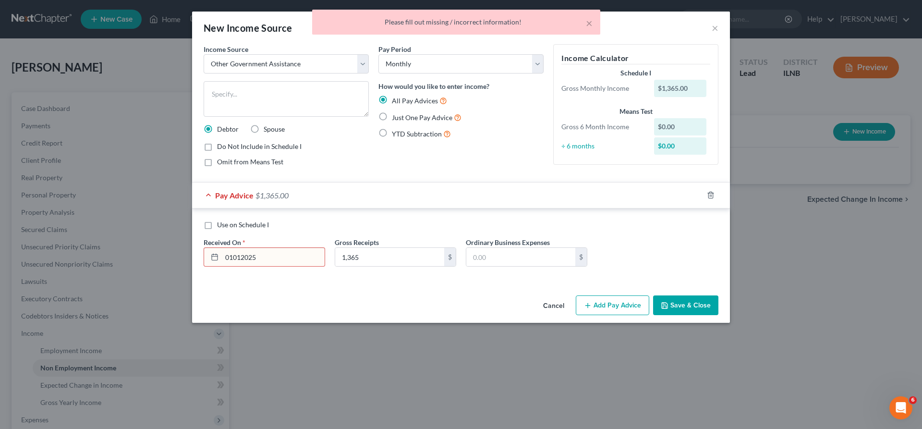
click at [232, 257] on input "01012025" at bounding box center [273, 257] width 103 height 18
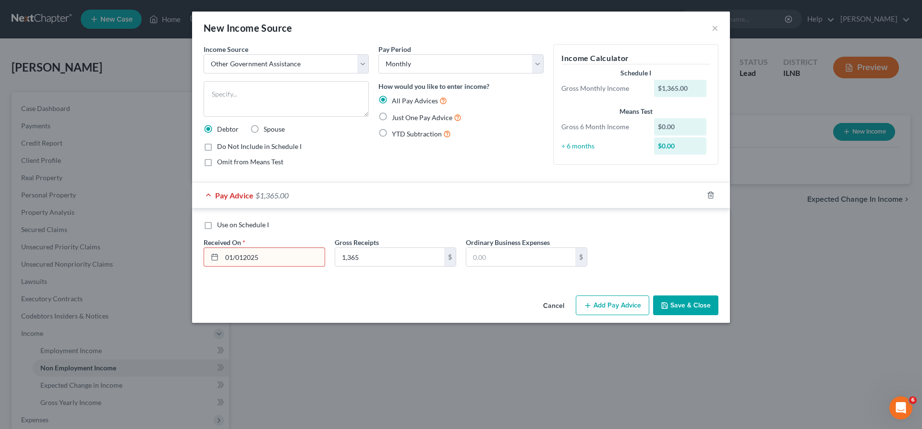
click at [243, 256] on input "01/012025" at bounding box center [273, 257] width 103 height 18
type input "01/01/2025"
click at [685, 306] on button "Save & Close" at bounding box center [685, 305] width 65 height 20
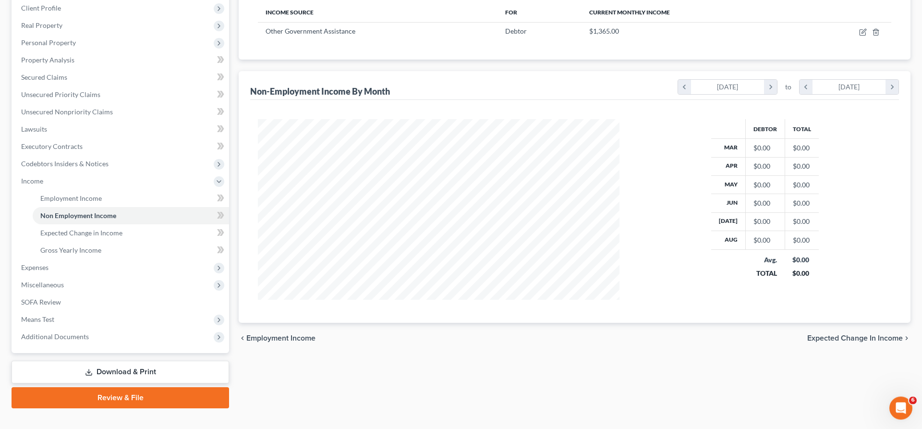
scroll to position [167, 0]
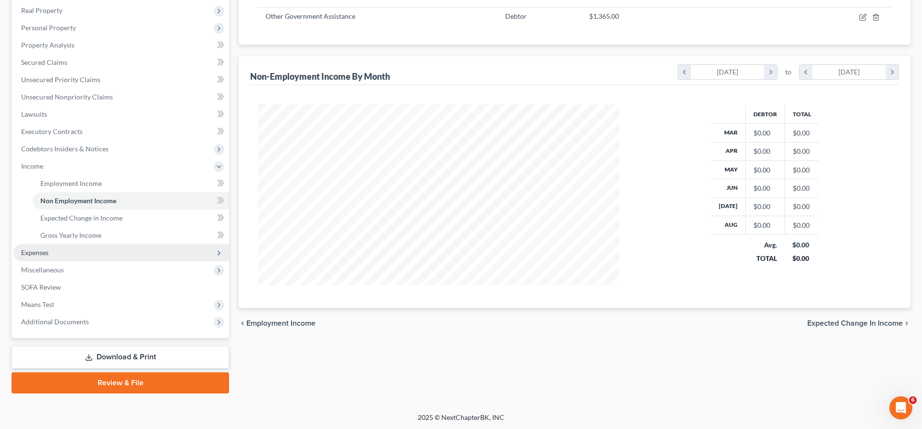
click at [92, 250] on span "Expenses" at bounding box center [121, 252] width 216 height 17
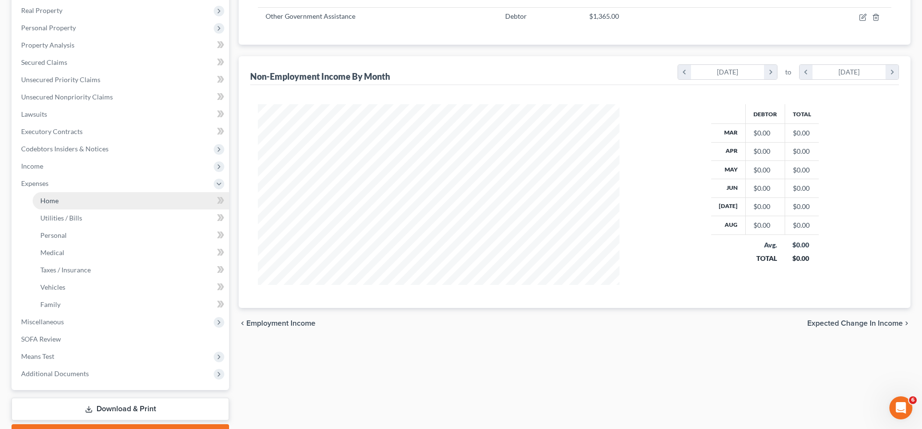
click at [78, 198] on link "Home" at bounding box center [131, 200] width 196 height 17
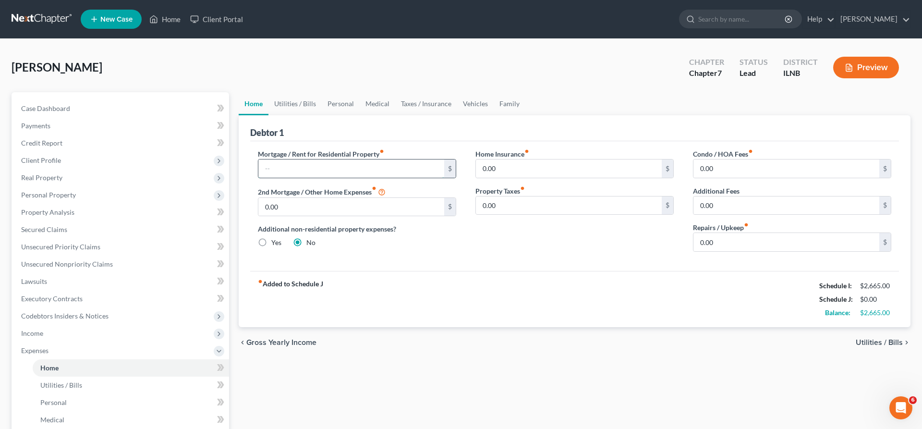
click at [370, 168] on input "text" at bounding box center [351, 168] width 186 height 18
type input "368"
click at [298, 106] on link "Utilities / Bills" at bounding box center [294, 103] width 53 height 23
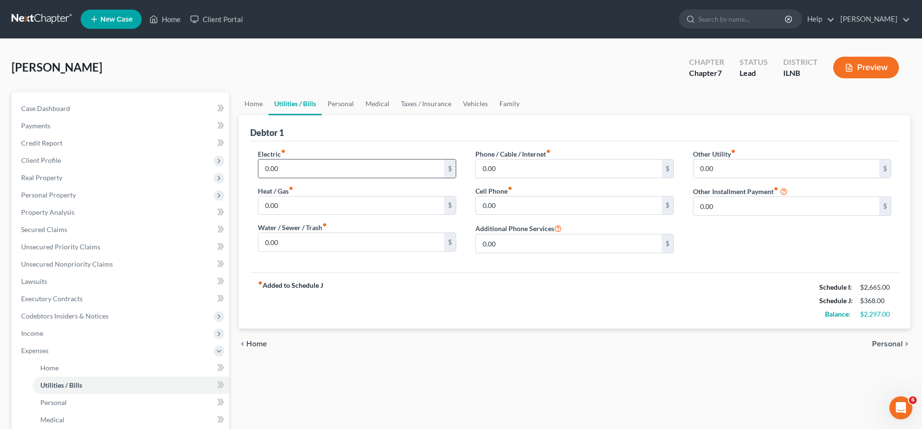
click at [285, 167] on input "0.00" at bounding box center [351, 168] width 186 height 18
type input "1"
type input "400"
click at [296, 205] on input "0.00" at bounding box center [351, 205] width 186 height 18
type input "20"
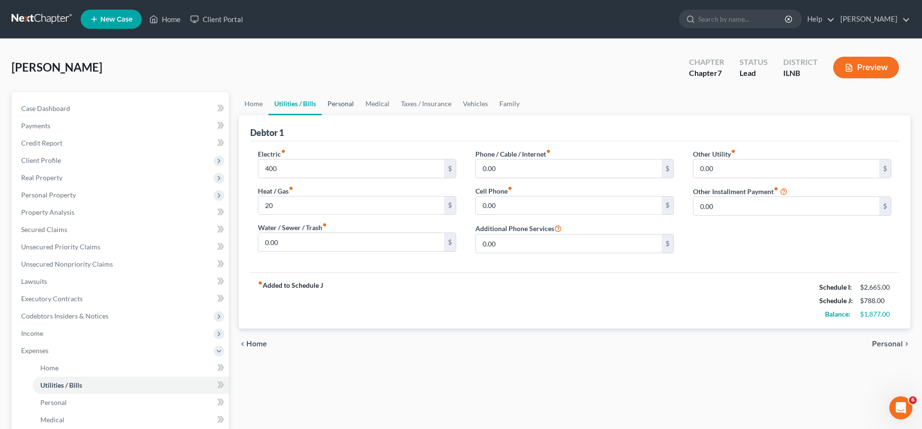
click at [344, 100] on link "Personal" at bounding box center [341, 103] width 38 height 23
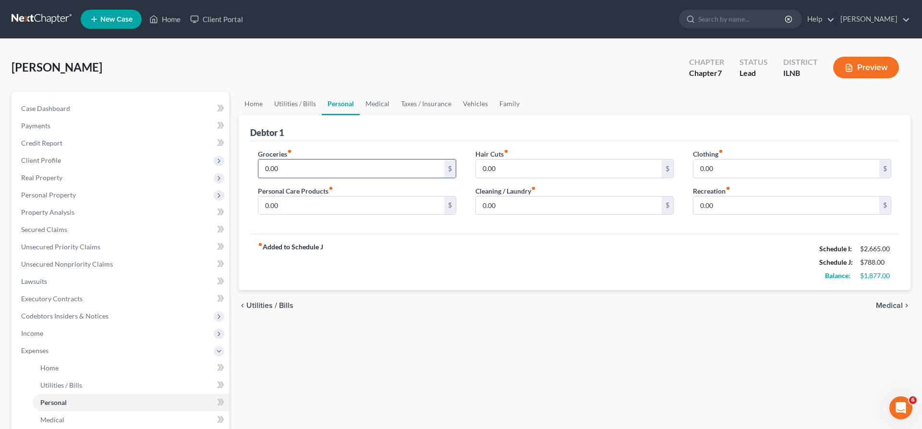
click at [289, 169] on input "0.00" at bounding box center [351, 168] width 186 height 18
type input "1,365"
click at [379, 105] on link "Medical" at bounding box center [378, 103] width 36 height 23
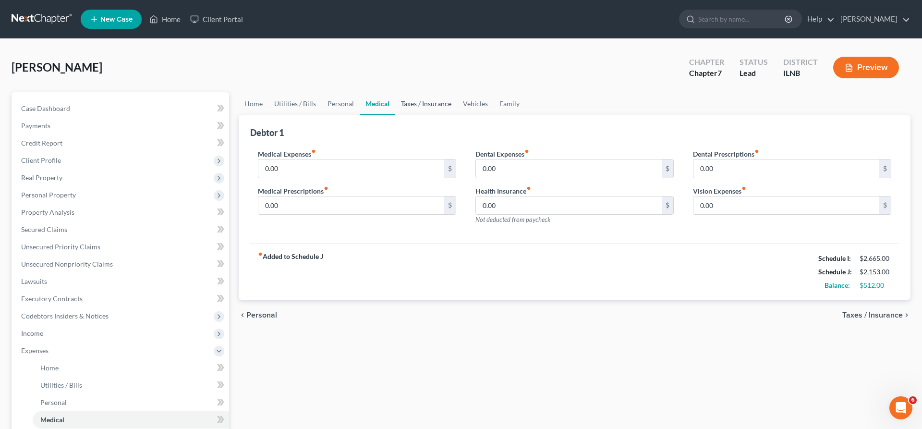
click at [423, 101] on link "Taxes / Insurance" at bounding box center [426, 103] width 62 height 23
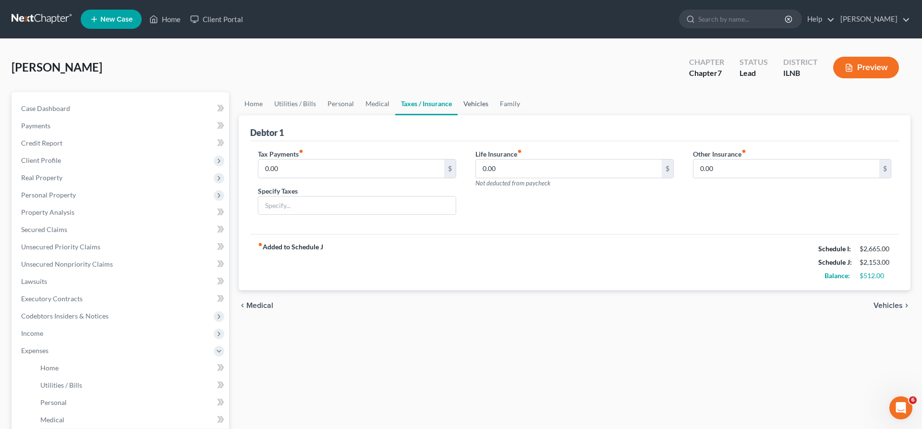
click at [468, 102] on link "Vehicles" at bounding box center [475, 103] width 36 height 23
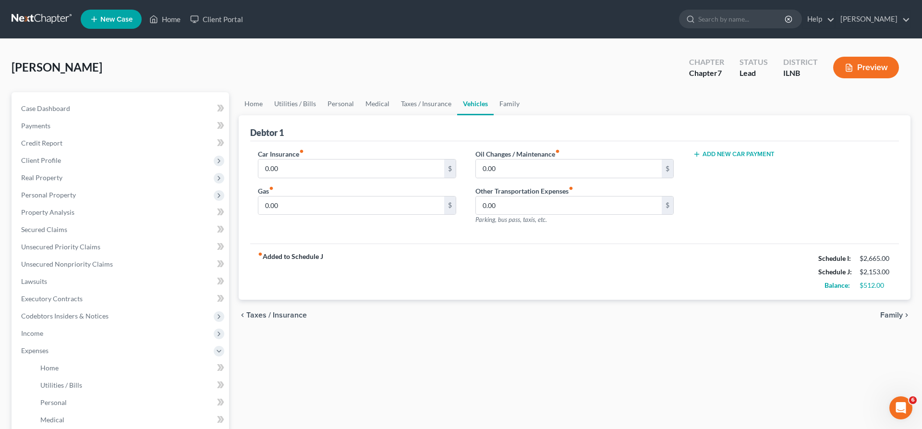
click at [702, 153] on button "Add New Car Payment" at bounding box center [734, 154] width 82 height 8
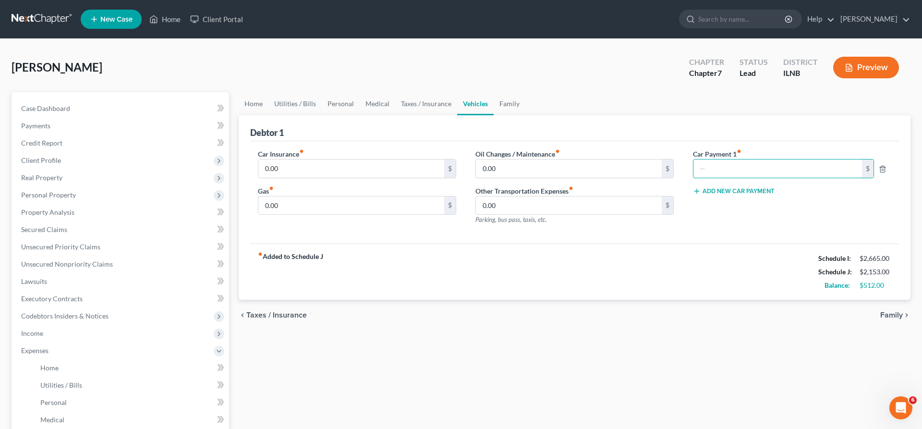
drag, startPoint x: 716, startPoint y: 166, endPoint x: 742, endPoint y: 155, distance: 28.4
click at [737, 159] on input "text" at bounding box center [777, 168] width 169 height 18
type input "421"
drag, startPoint x: 293, startPoint y: 204, endPoint x: 285, endPoint y: 205, distance: 8.2
click at [285, 205] on input "0.00" at bounding box center [351, 205] width 186 height 18
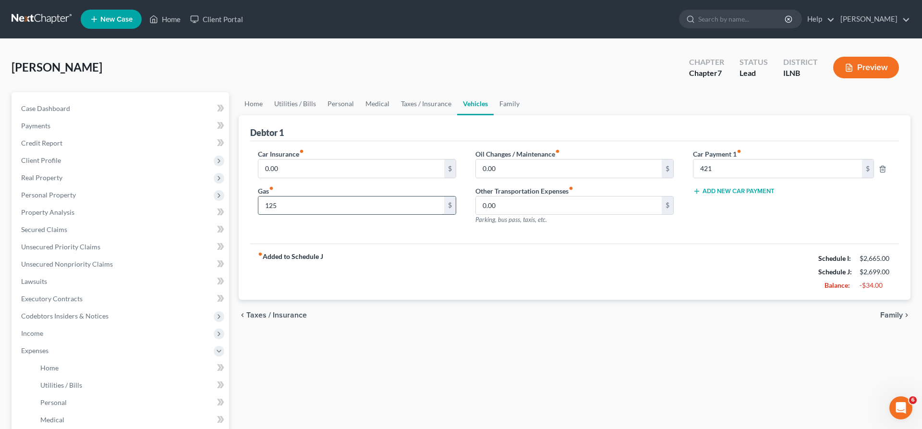
drag, startPoint x: 295, startPoint y: 207, endPoint x: 203, endPoint y: 213, distance: 92.4
click at [258, 213] on input "125" at bounding box center [351, 205] width 186 height 18
type input "80"
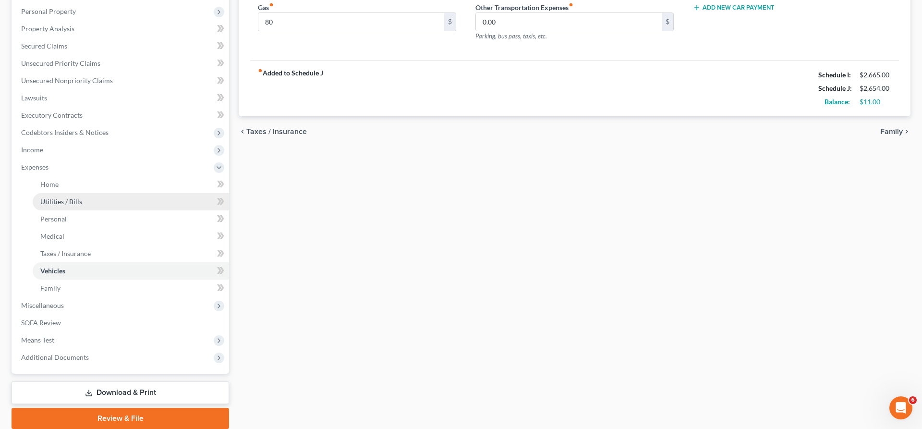
scroll to position [219, 0]
